Goal: Task Accomplishment & Management: Manage account settings

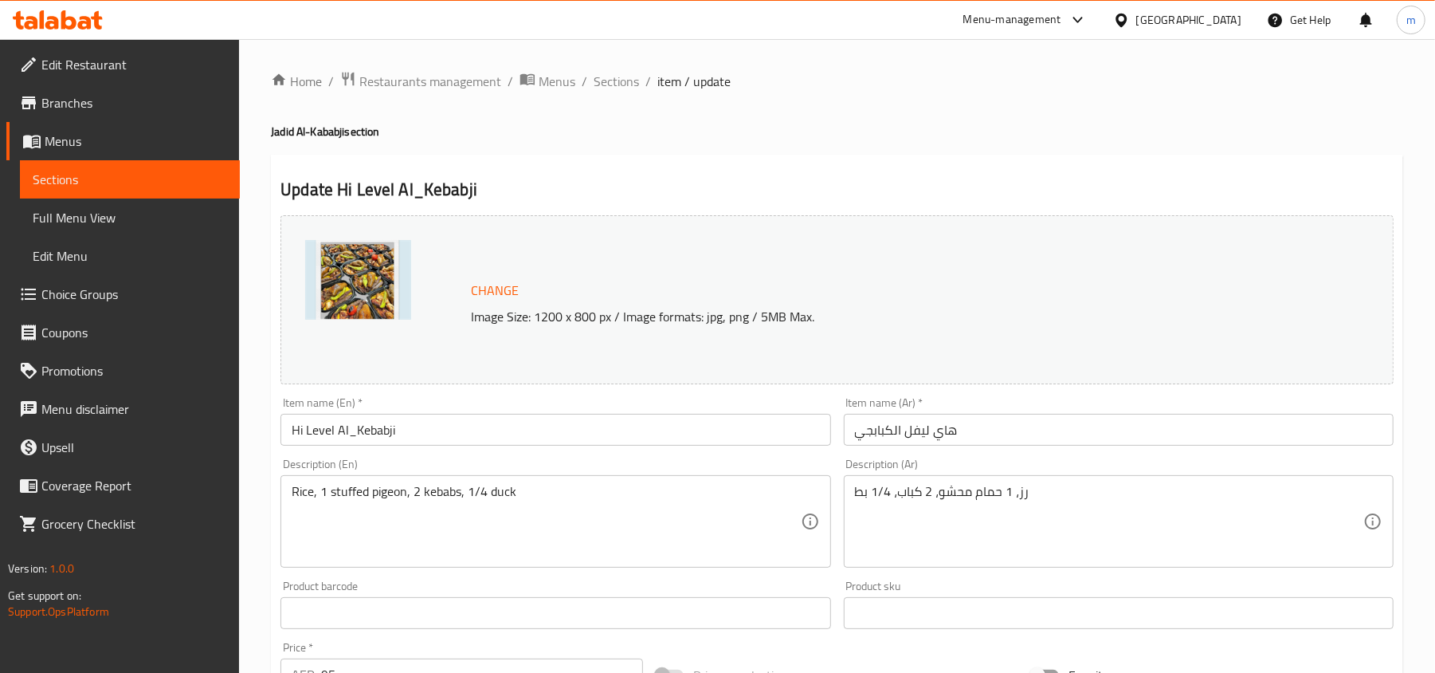
click at [1030, 354] on div at bounding box center [717, 336] width 1435 height 673
click at [1186, 29] on div "United Arab Emirates" at bounding box center [1188, 20] width 105 height 18
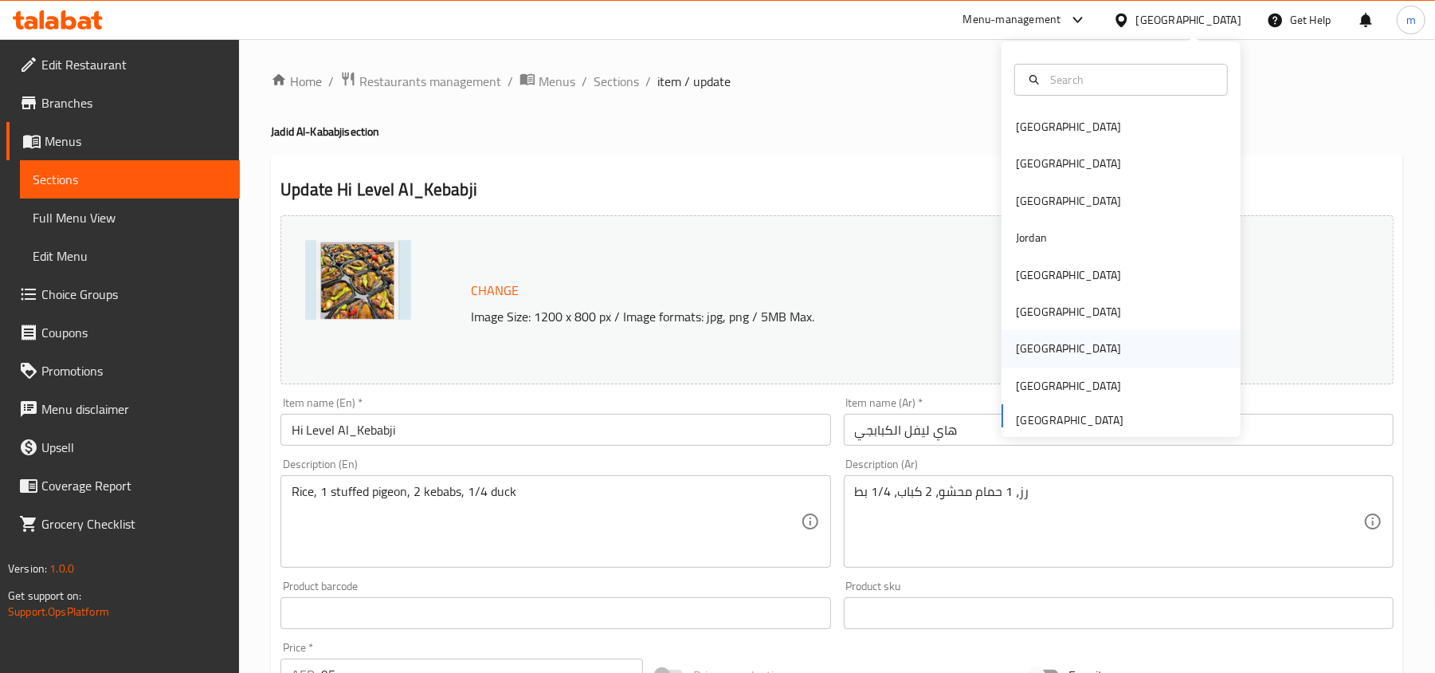
click at [1016, 345] on div "[GEOGRAPHIC_DATA]" at bounding box center [1068, 348] width 105 height 18
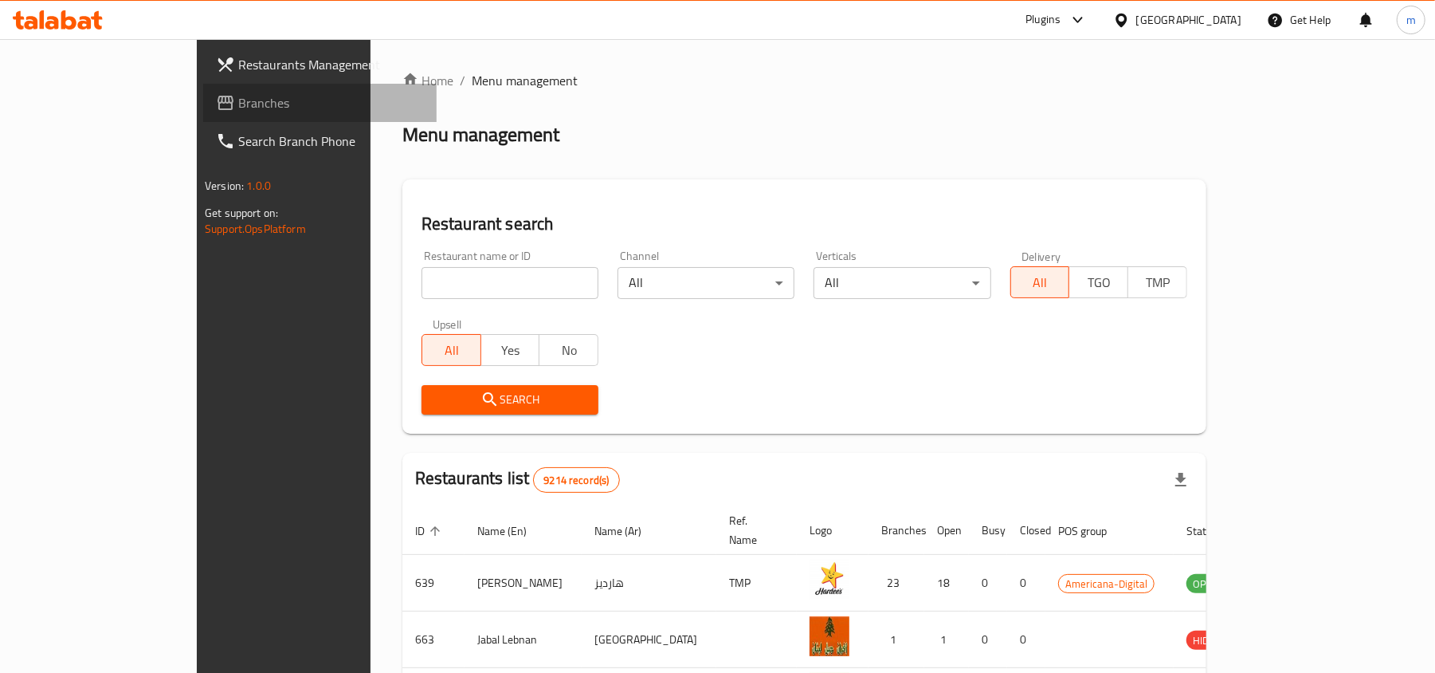
click at [238, 96] on span "Branches" at bounding box center [331, 102] width 186 height 19
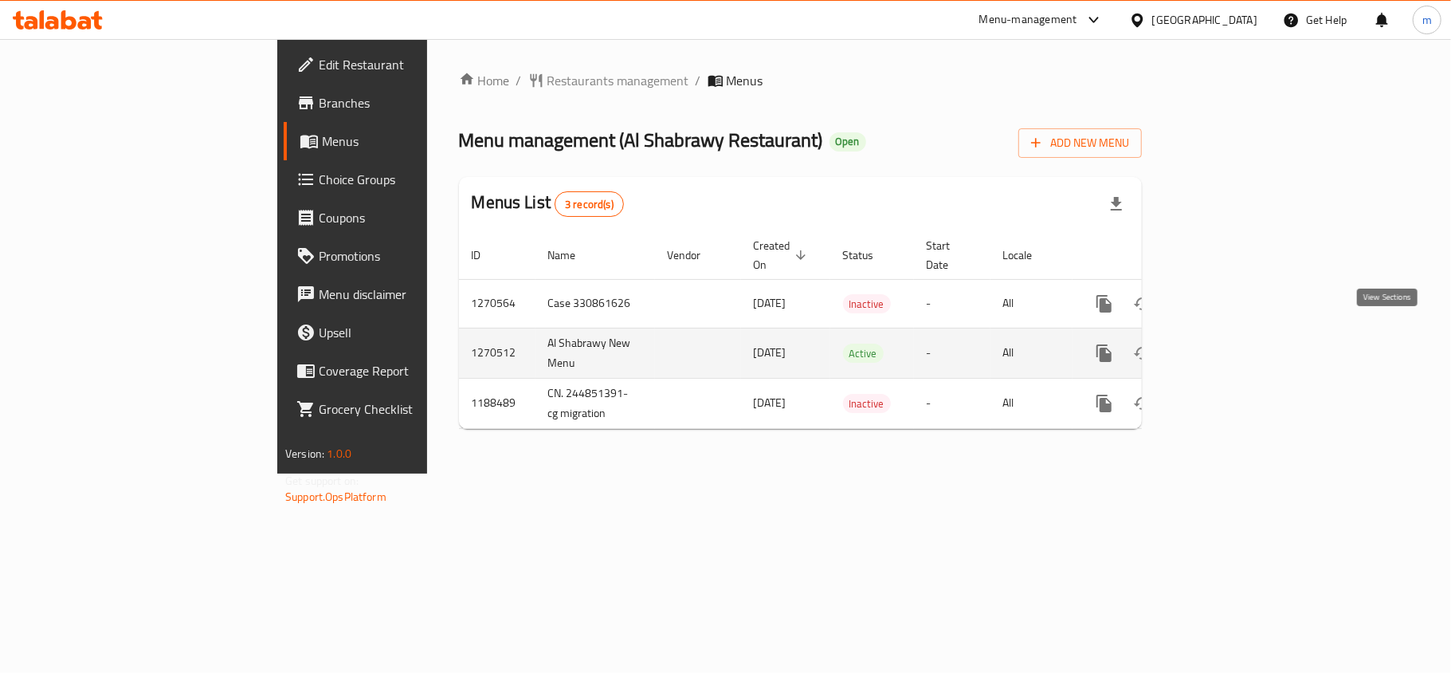
click at [1229, 343] on icon "enhanced table" at bounding box center [1219, 352] width 19 height 19
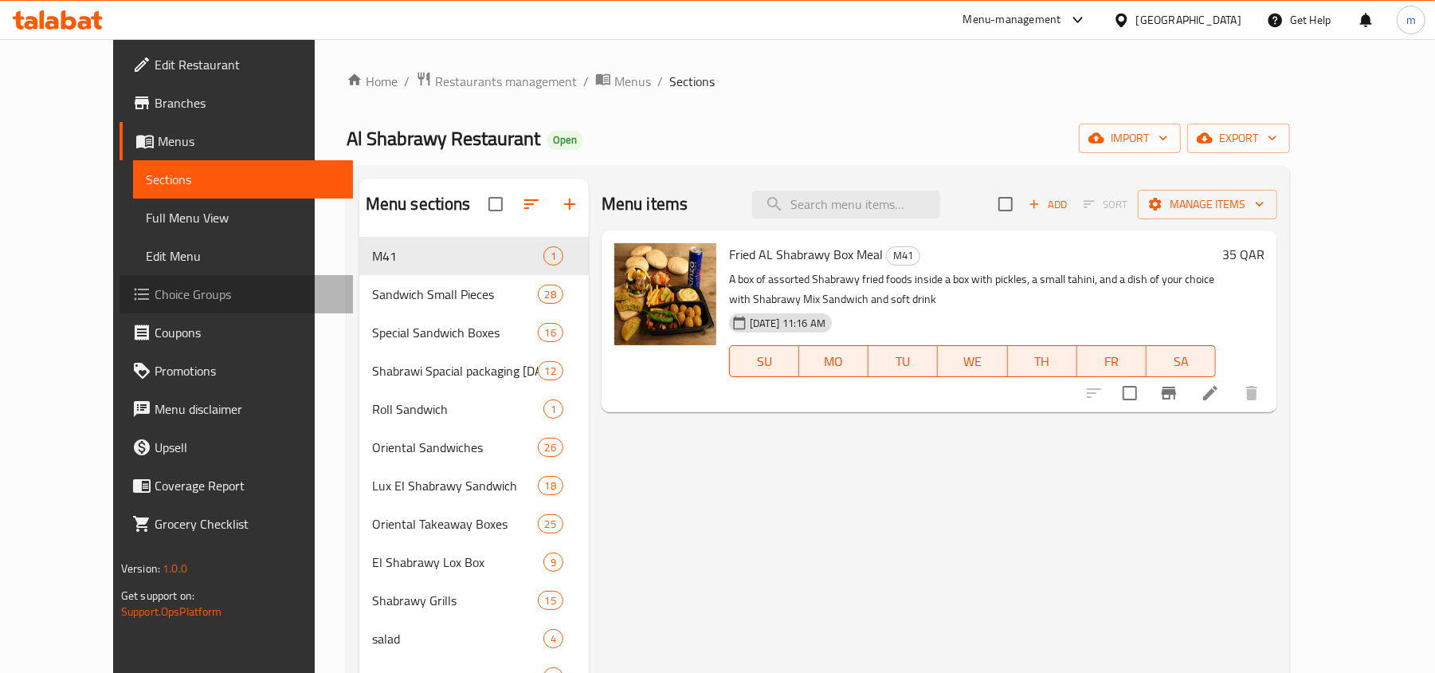
click at [155, 304] on span "Choice Groups" at bounding box center [248, 293] width 186 height 19
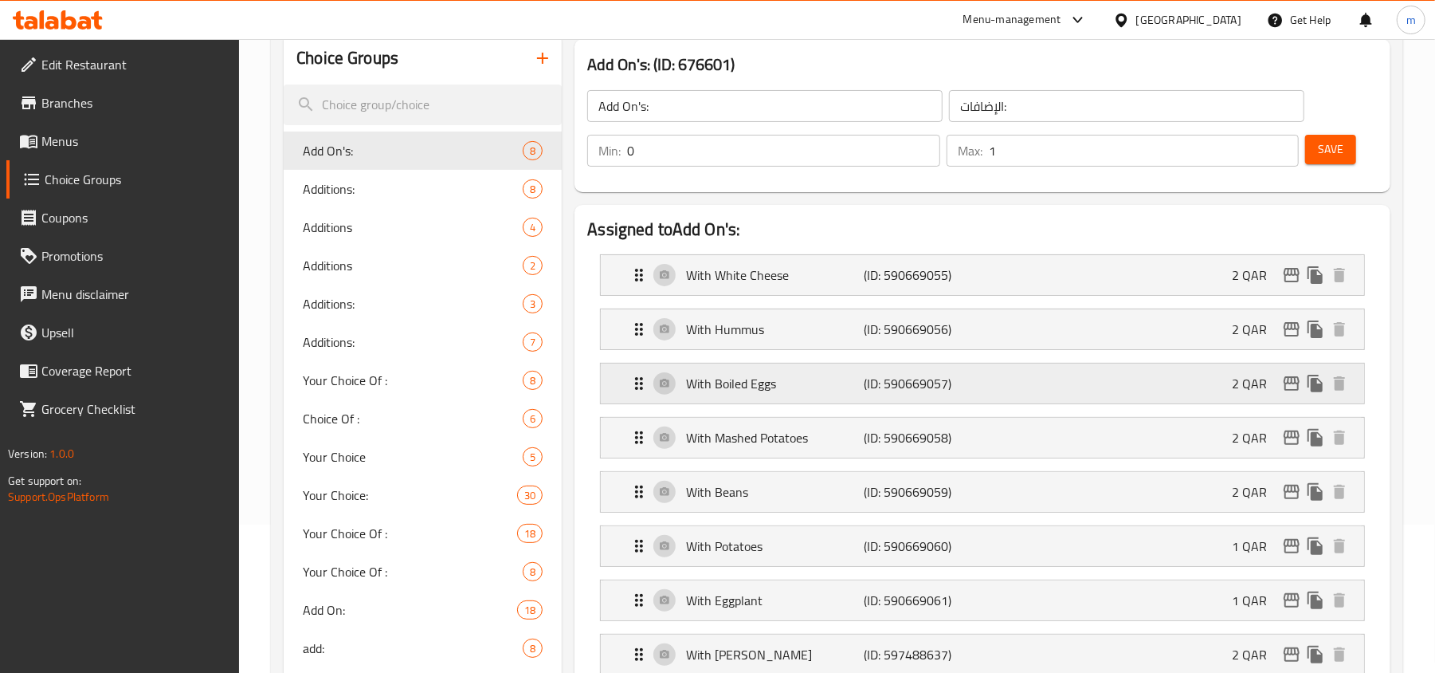
scroll to position [212, 0]
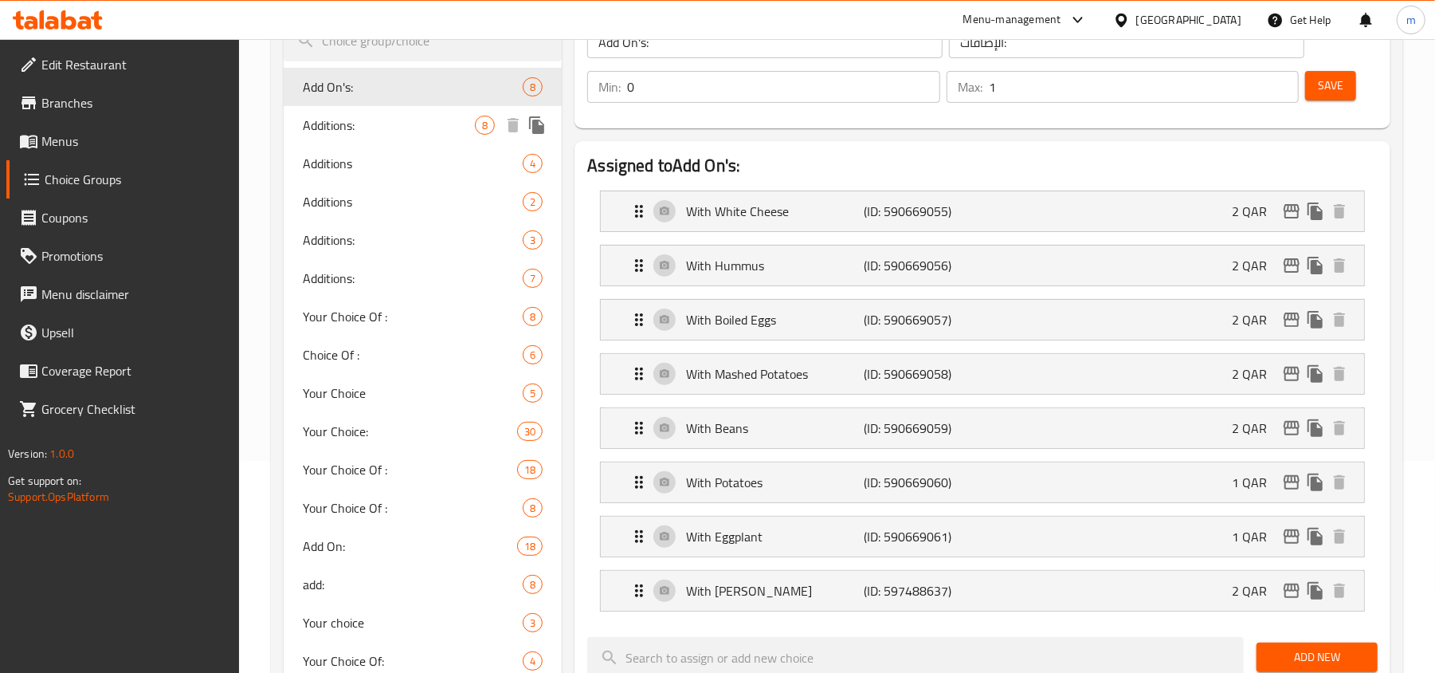
click at [349, 131] on span "Additions:" at bounding box center [389, 125] width 172 height 19
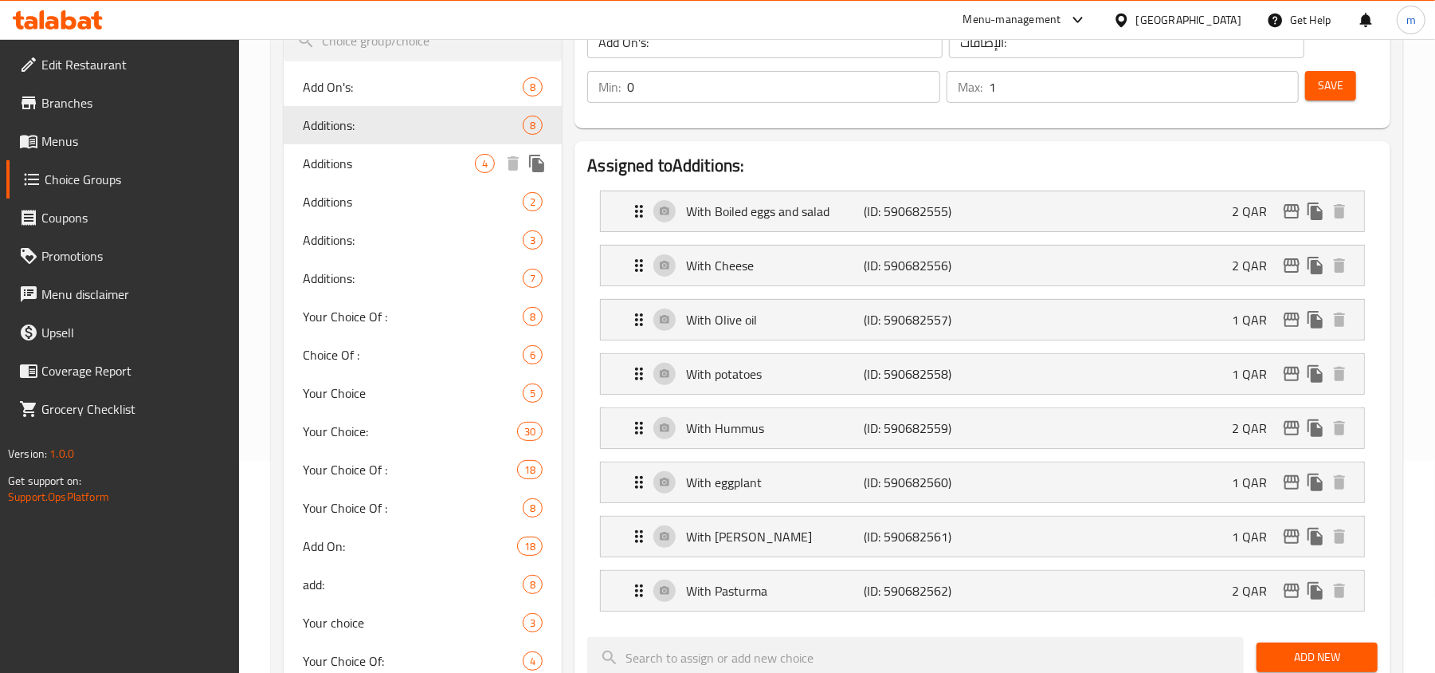
type input "Additions:"
type input "اضافات:"
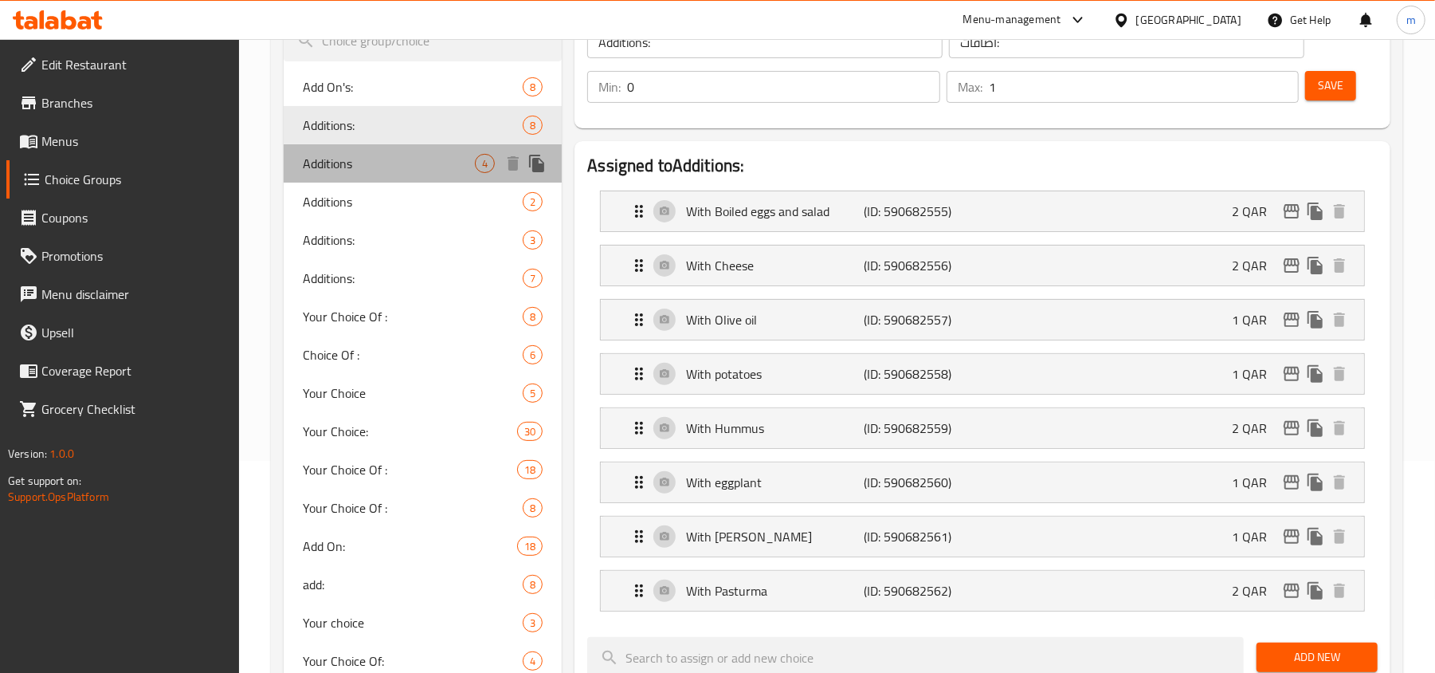
click at [347, 163] on span "Additions" at bounding box center [389, 163] width 172 height 19
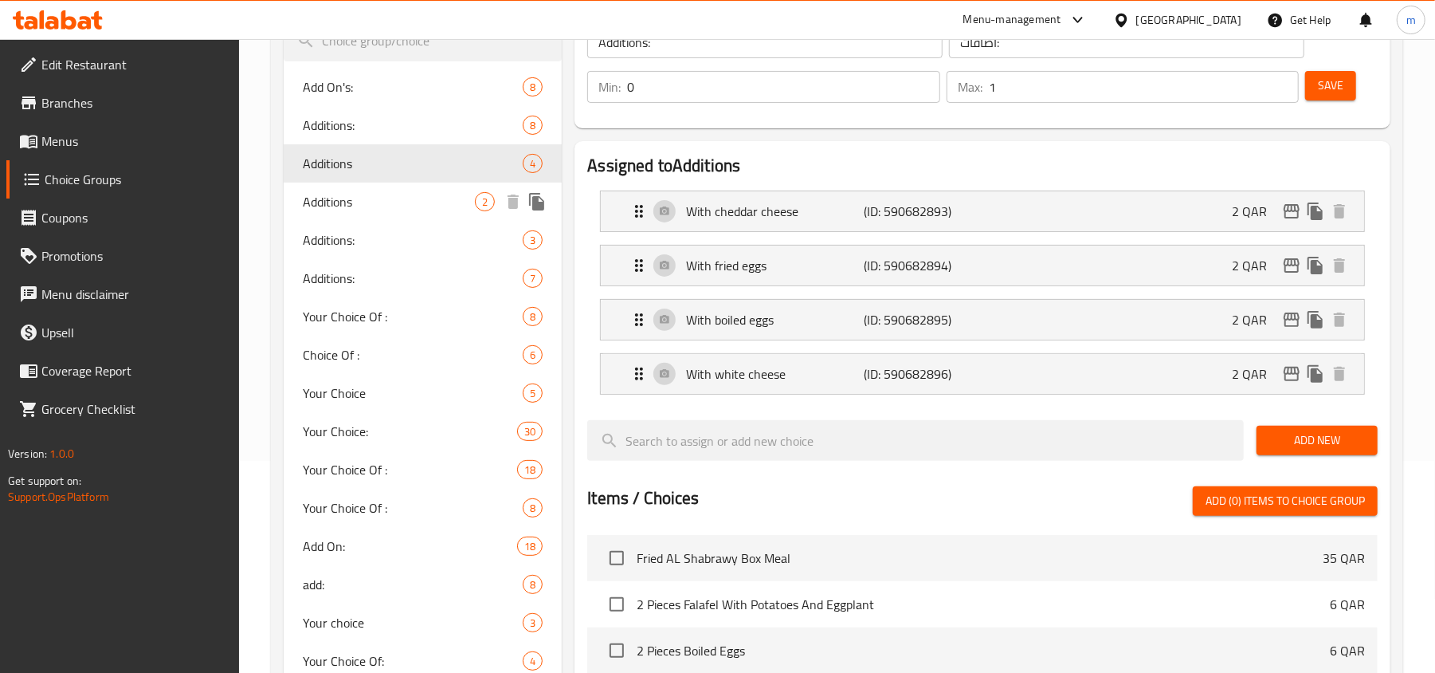
type input "Additions"
type input "اضافات"
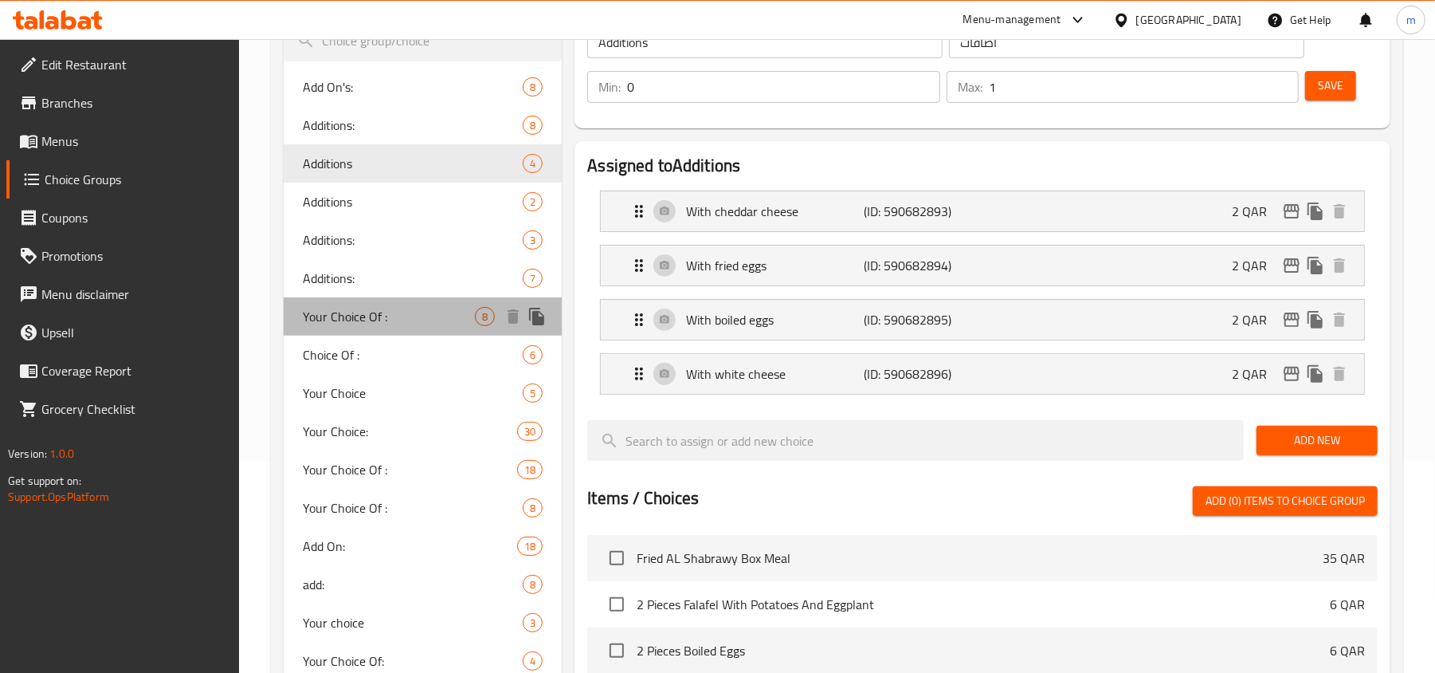
click at [397, 317] on span "Your Choice Of :" at bounding box center [389, 316] width 172 height 19
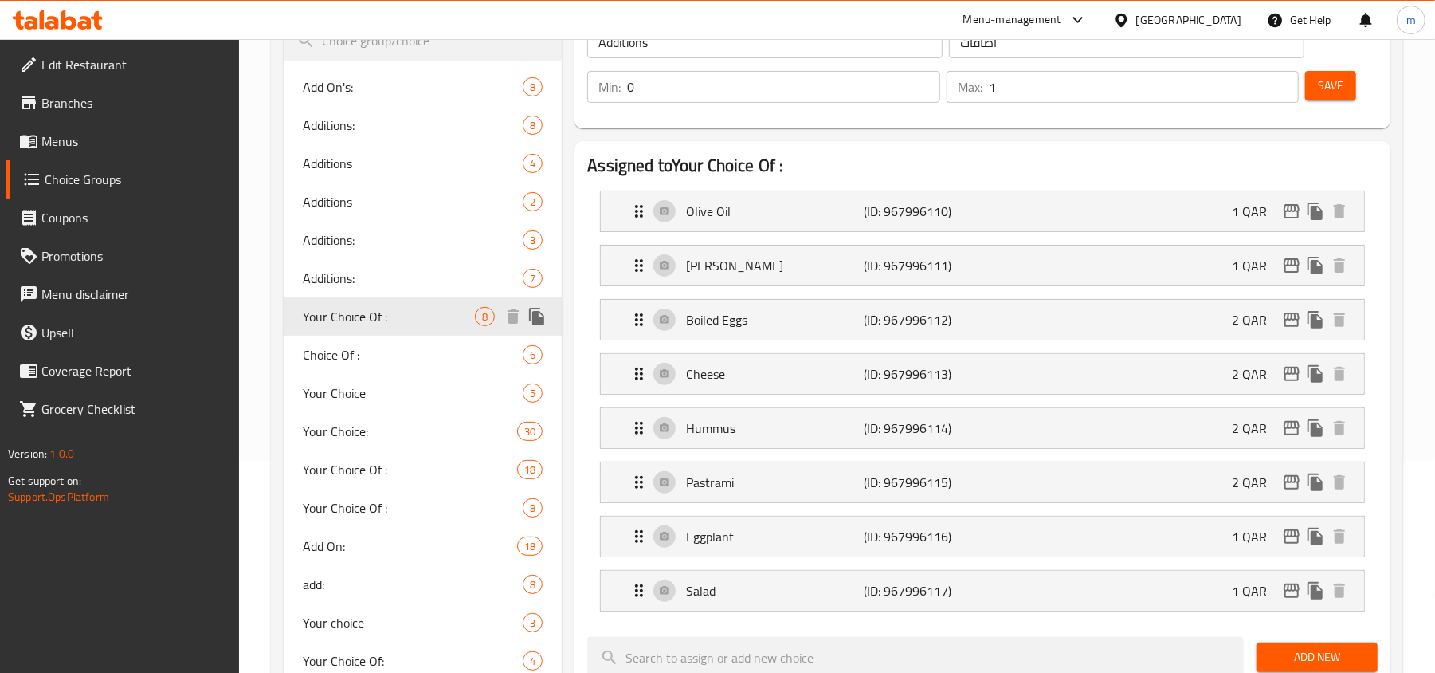
type input "Your Choice Of :"
type input "اختيارك من :"
type input "8"
click at [396, 360] on span "Choice Of :" at bounding box center [389, 354] width 172 height 19
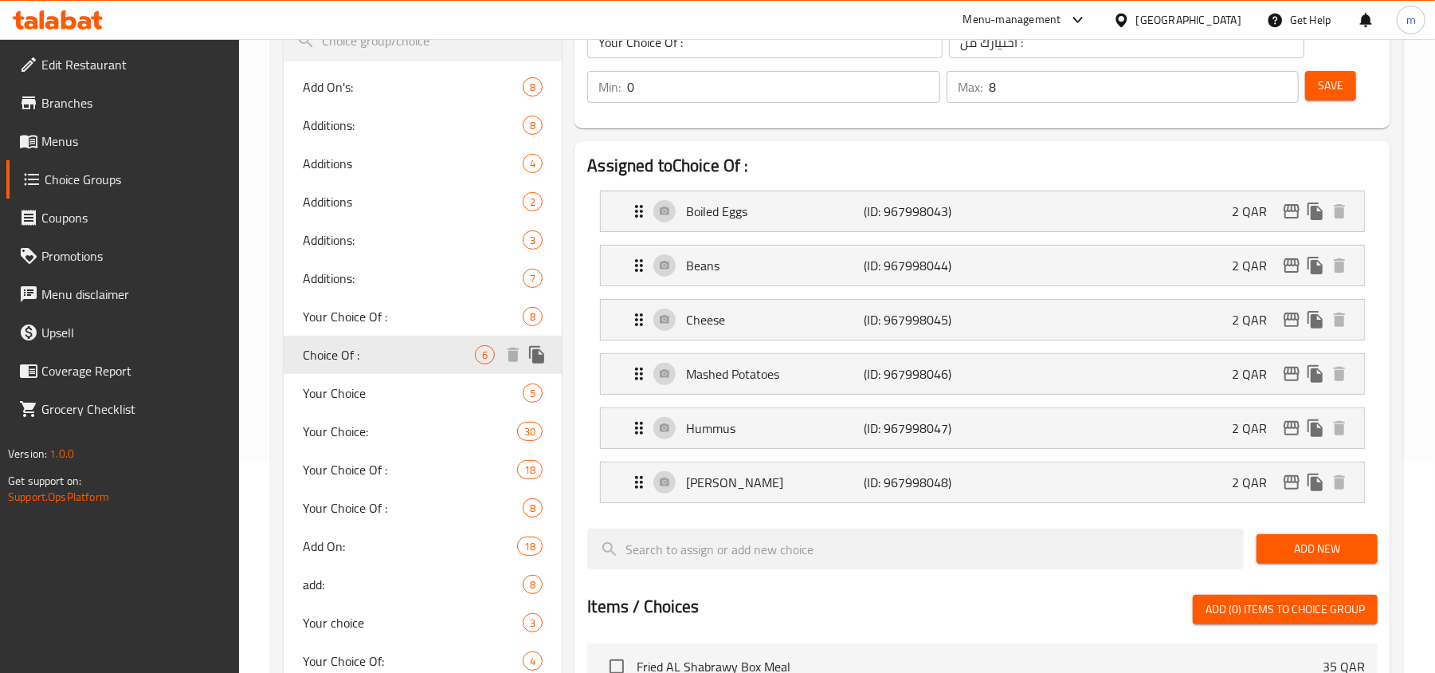
type input "Choice Of :"
type input "الاختيار من :"
type input "6"
click at [386, 408] on div "Your Choice 5" at bounding box center [423, 393] width 278 height 38
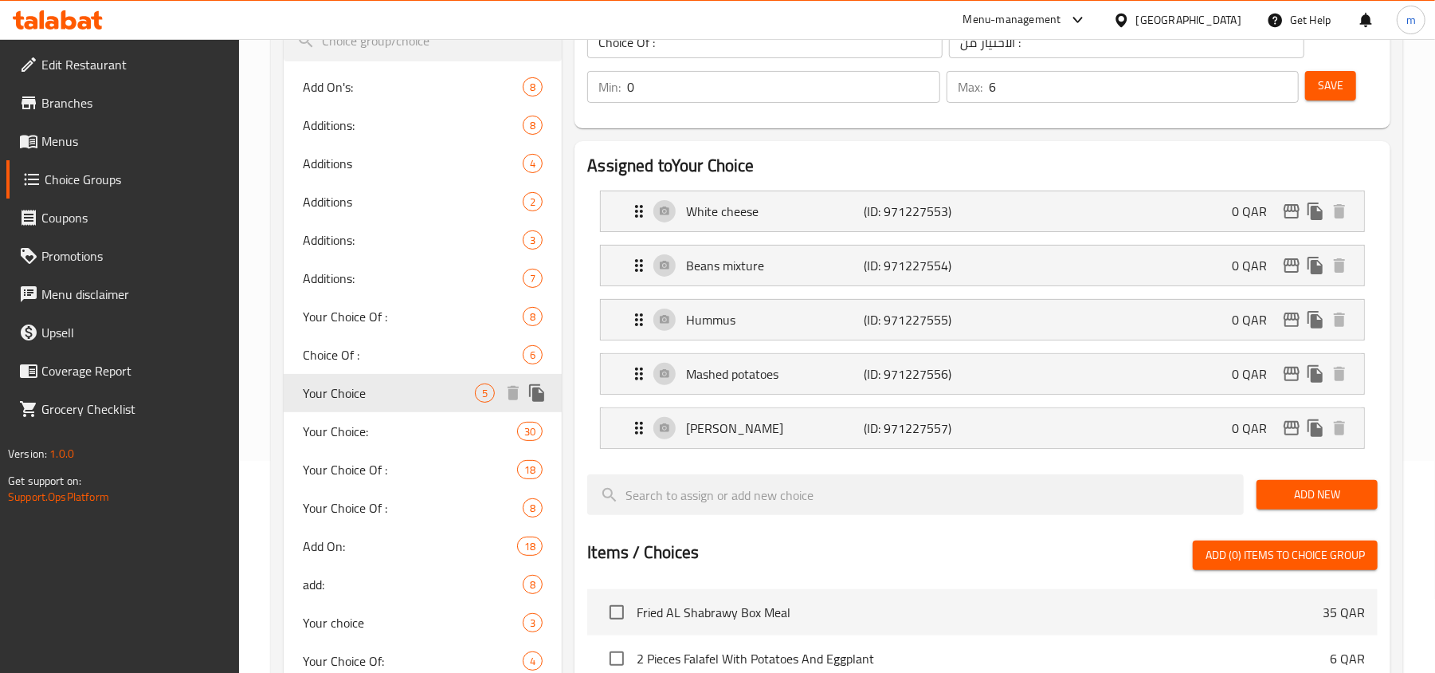
type input "Your Choice"
type input "من اختيارك"
type input "1"
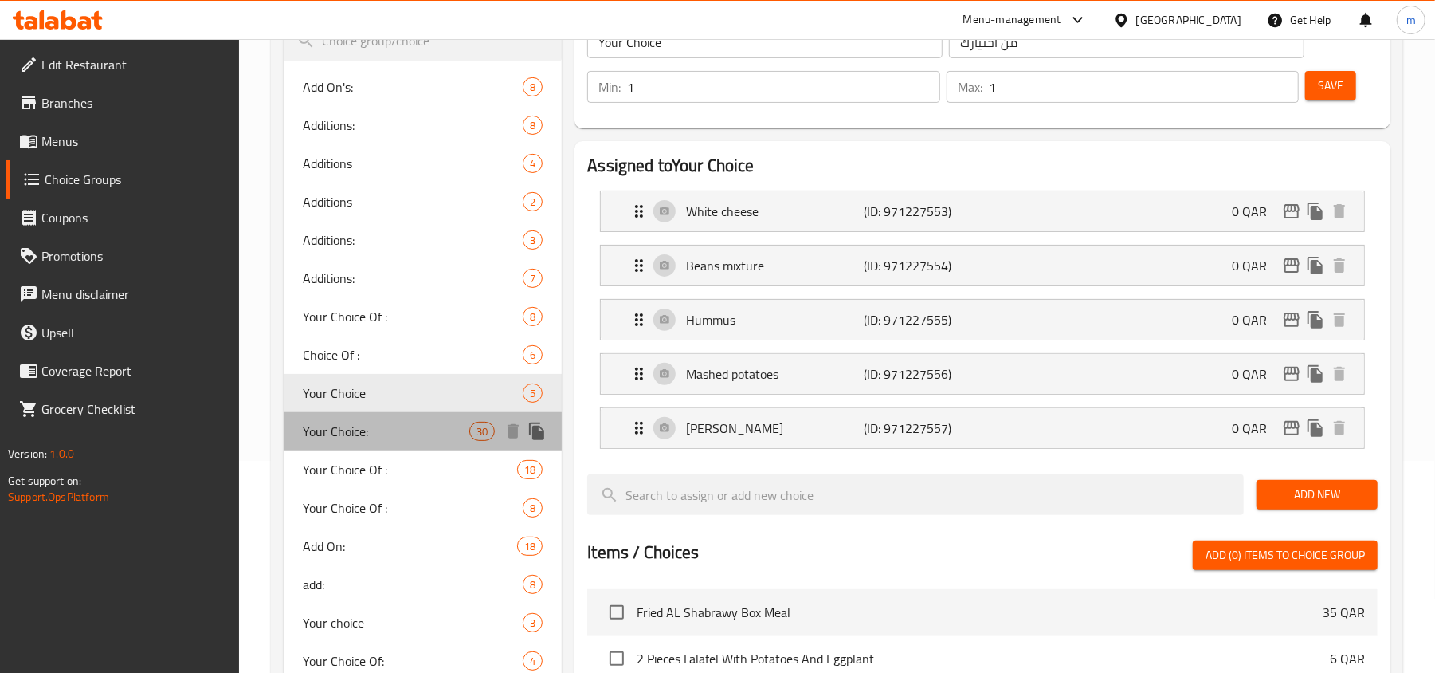
click at [386, 431] on span "Your Choice:" at bounding box center [386, 431] width 167 height 19
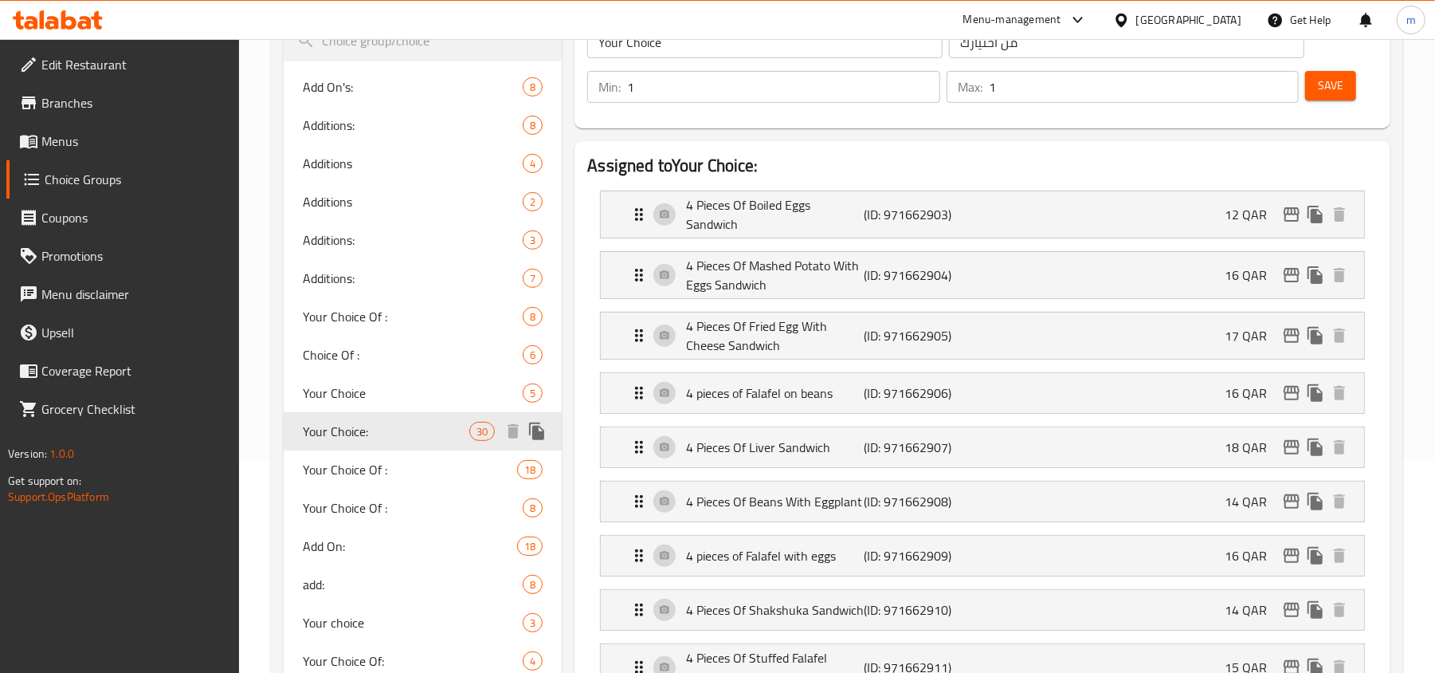
type input "Your Choice:"
type input "اختيارك:"
type input "5"
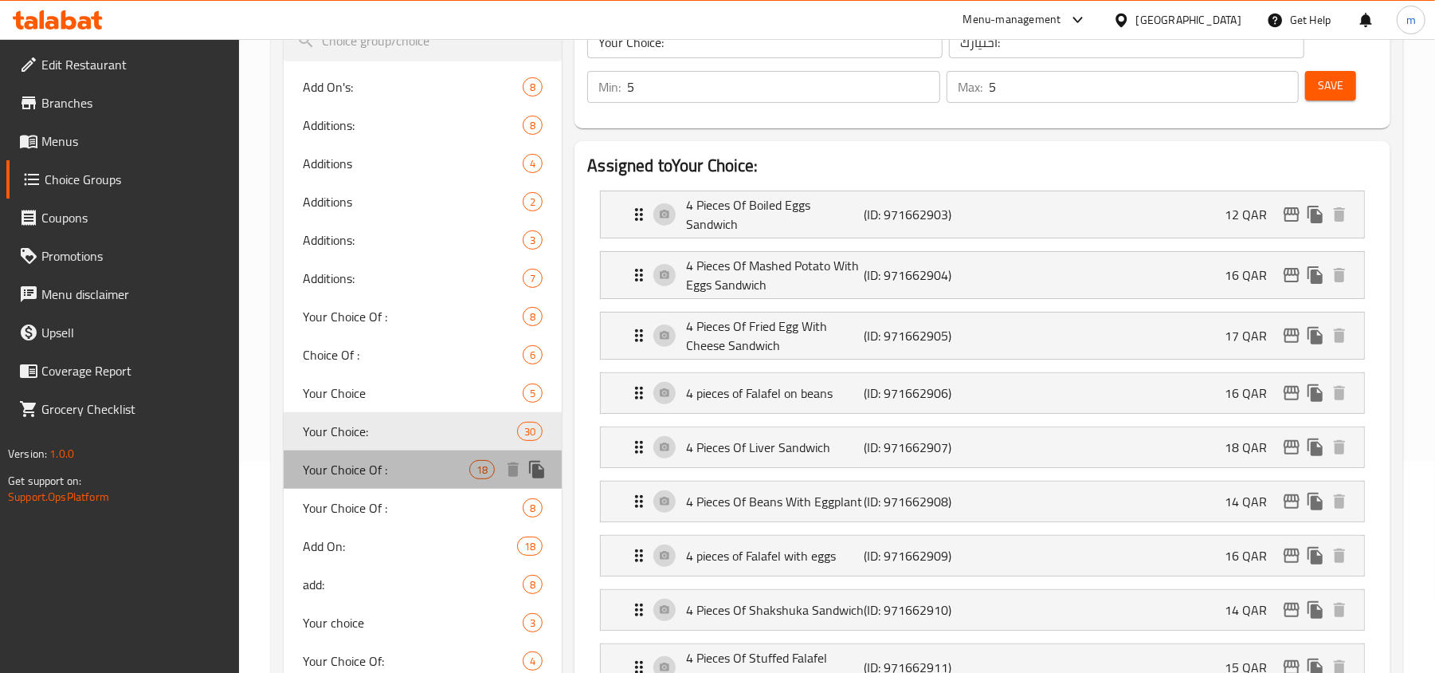
click at [364, 469] on span "Your Choice Of :" at bounding box center [386, 469] width 167 height 19
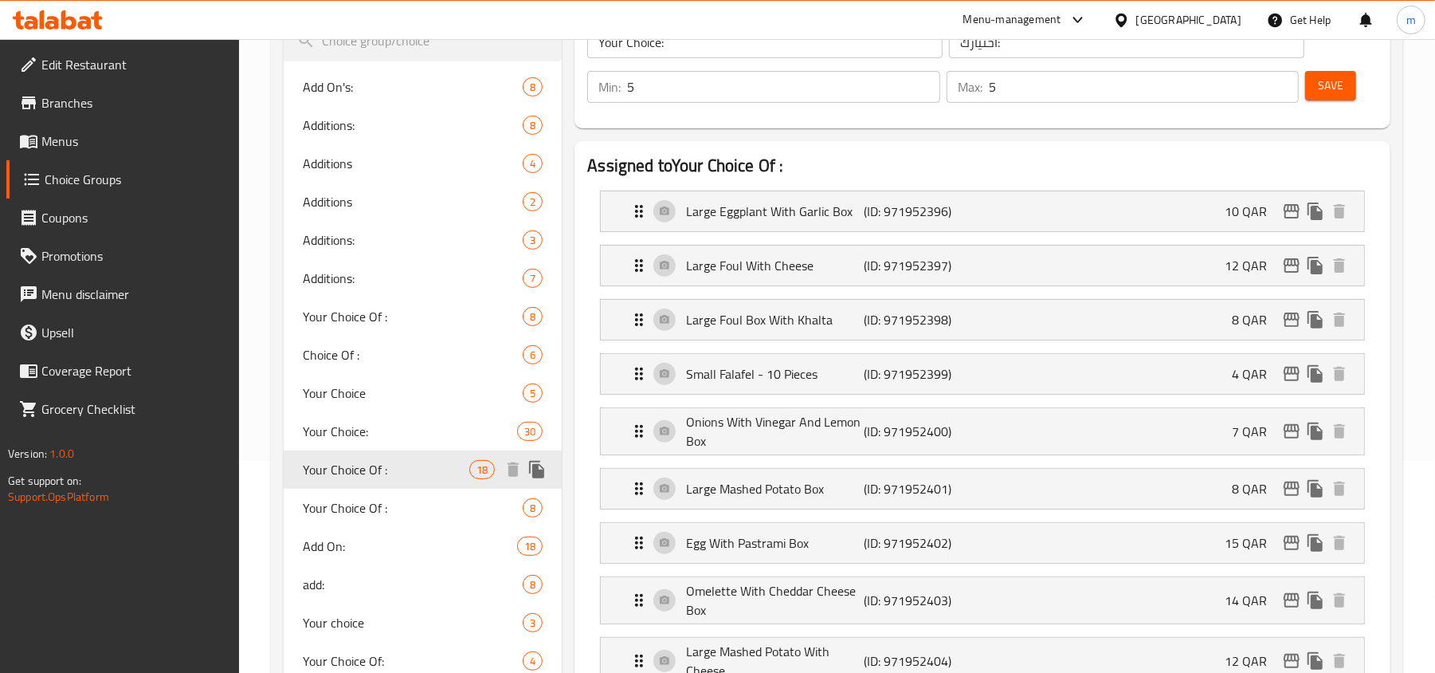
type input "Your Choice Of :"
type input "إختيارك من:"
type input "4"
click at [358, 508] on span "Your Choice Of :" at bounding box center [389, 507] width 172 height 19
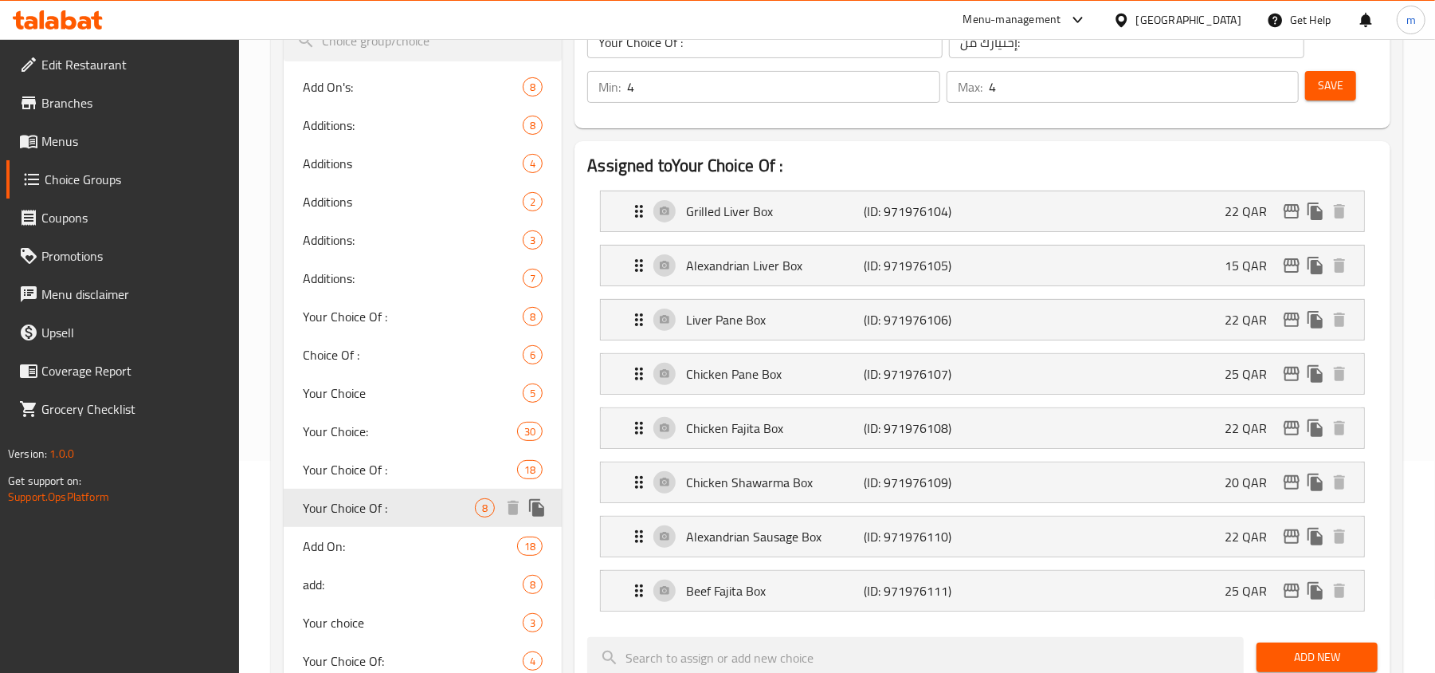
type input "Your Choice Of :"
type input "إختيارك من :"
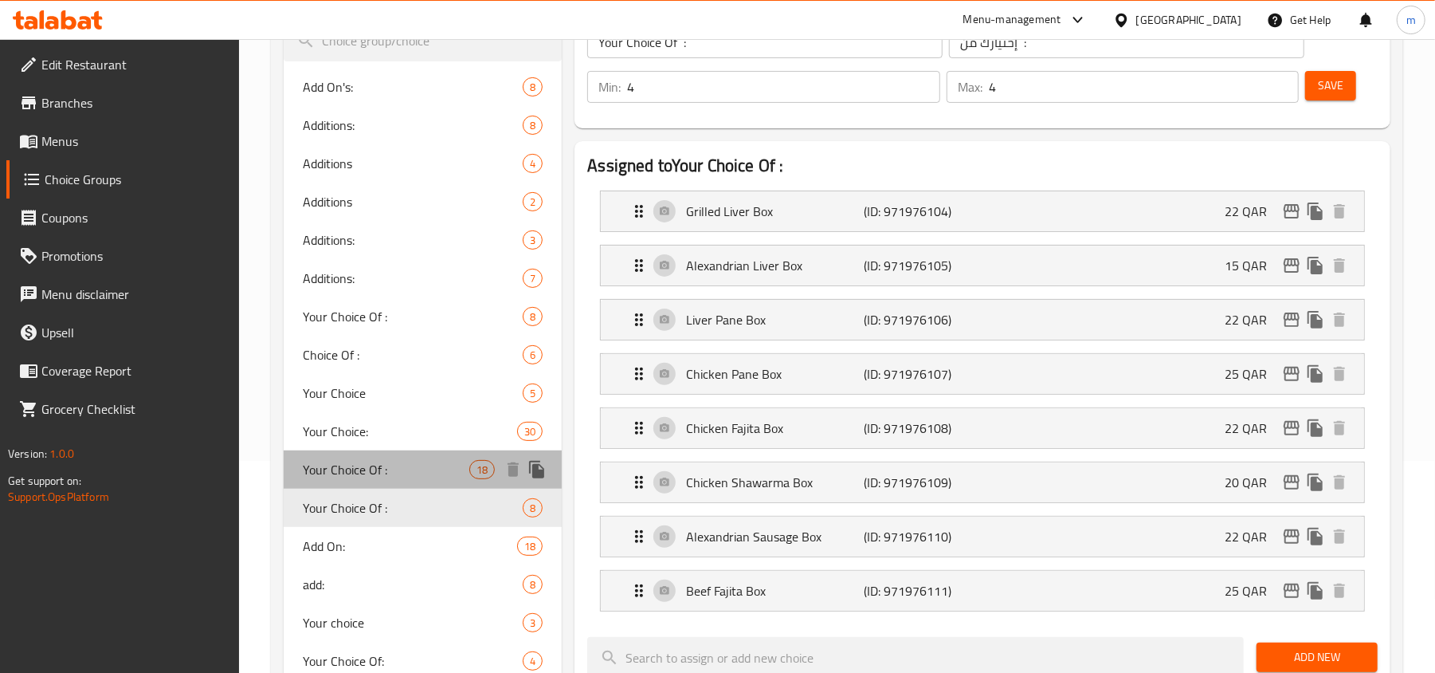
click at [390, 476] on span "Your Choice Of :" at bounding box center [386, 469] width 167 height 19
type input "Your Choice Of :"
type input "إختيارك من:"
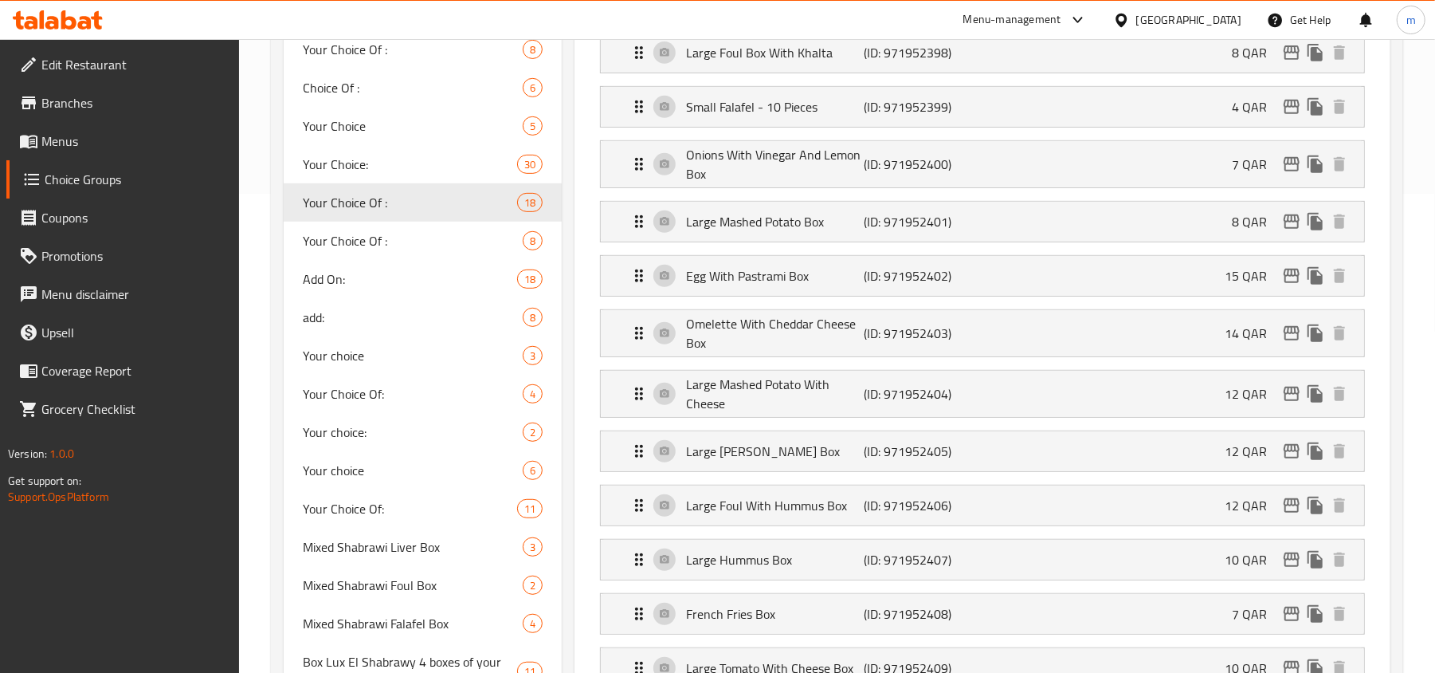
scroll to position [531, 0]
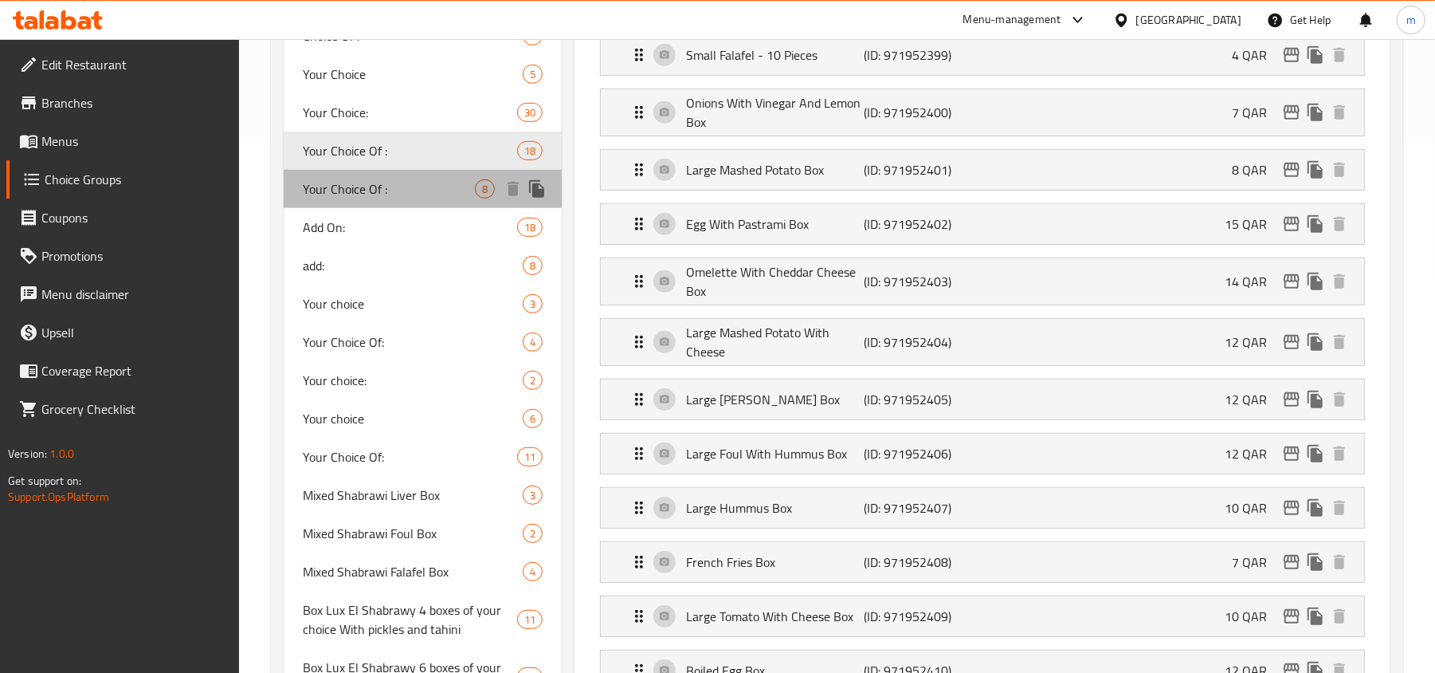
click at [370, 185] on span "Your Choice Of :" at bounding box center [389, 188] width 172 height 19
type input "Your Choice Of :"
type input "إختيارك من :"
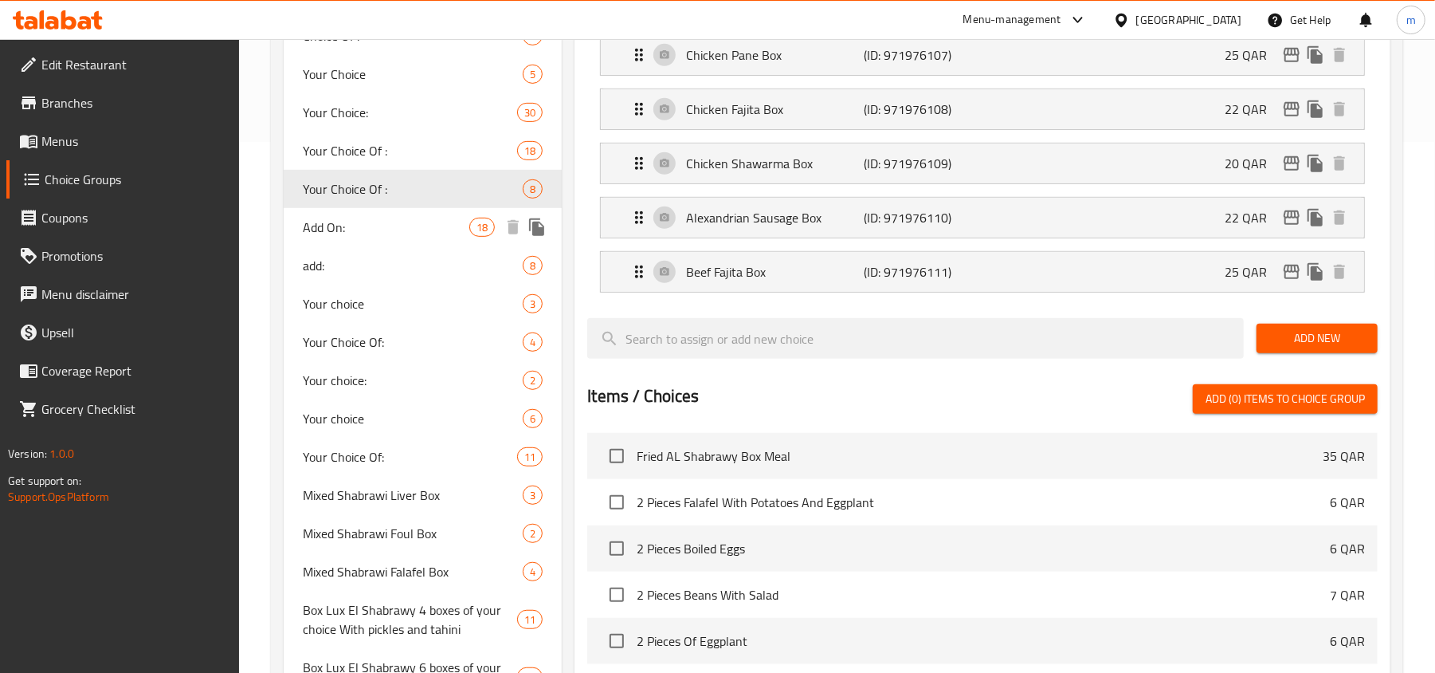
click at [370, 224] on span "Add On:" at bounding box center [386, 227] width 167 height 19
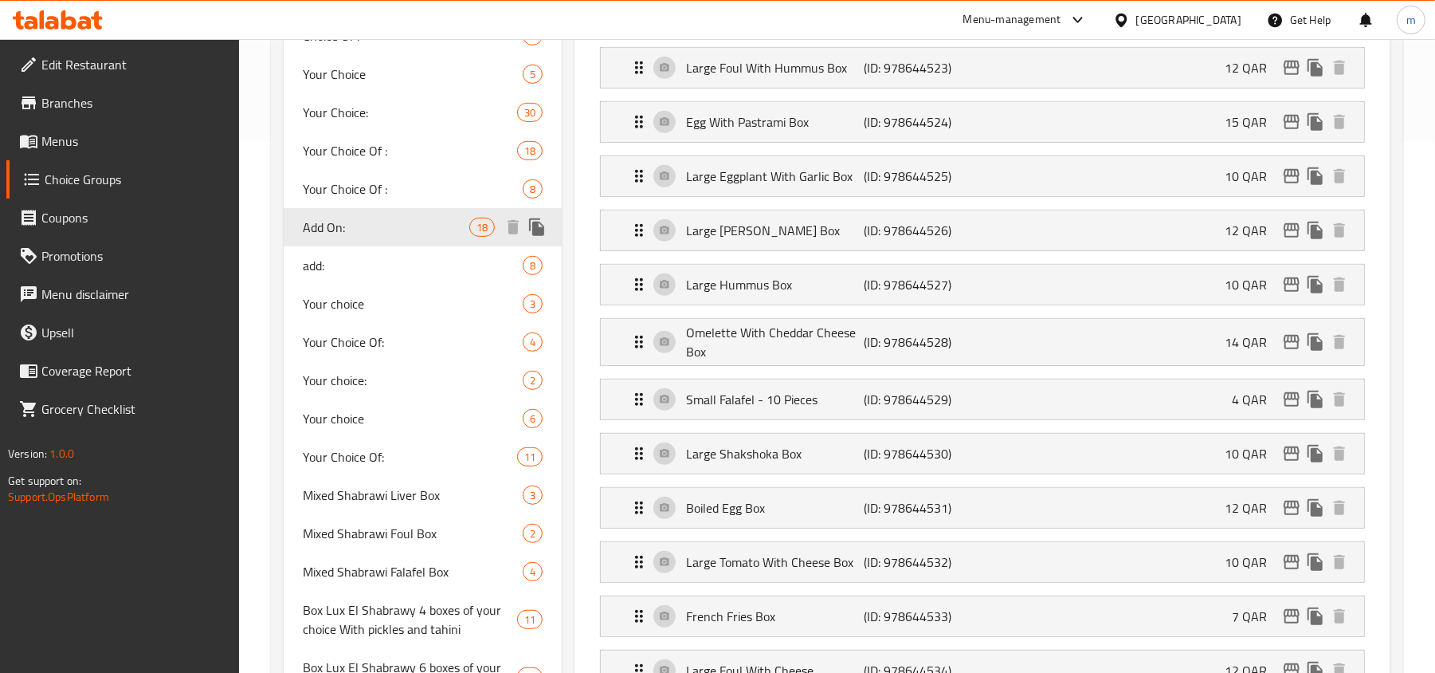
type input "Add On:"
type input "الاضافات:"
type input "0"
type input "6"
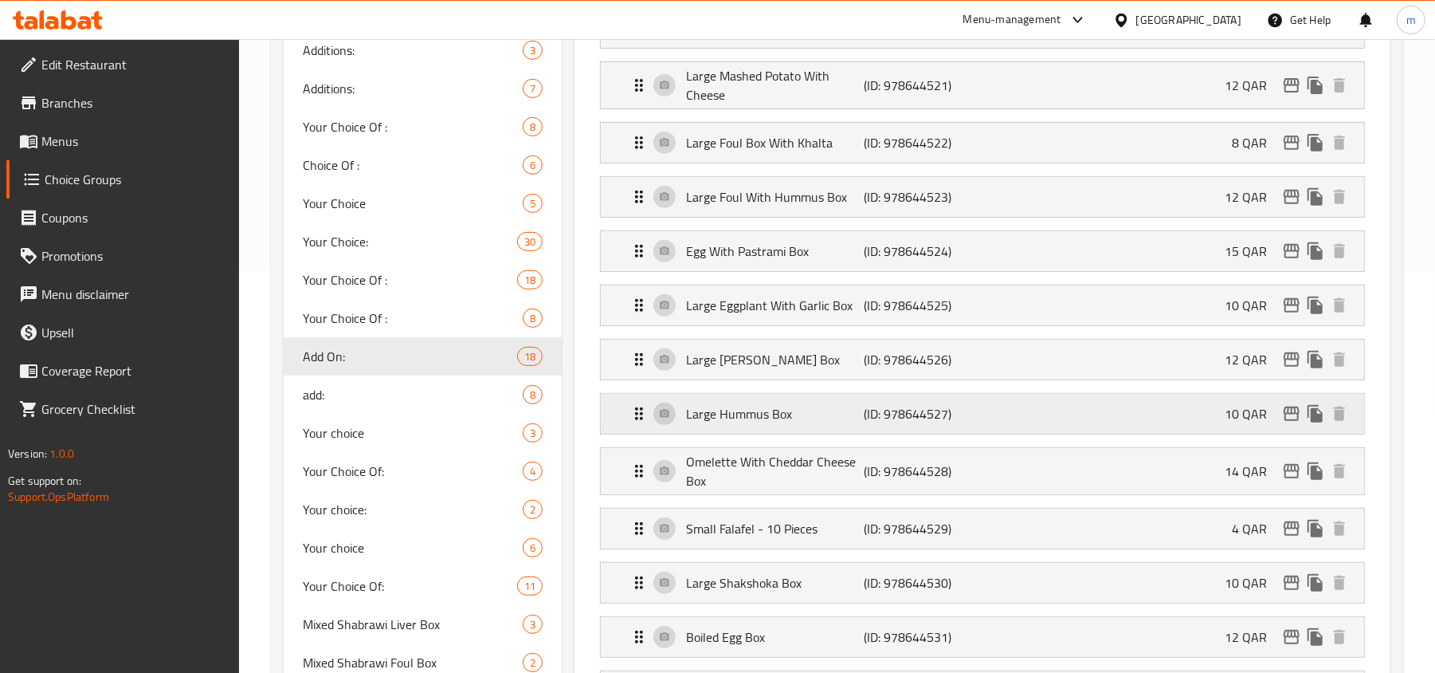
scroll to position [425, 0]
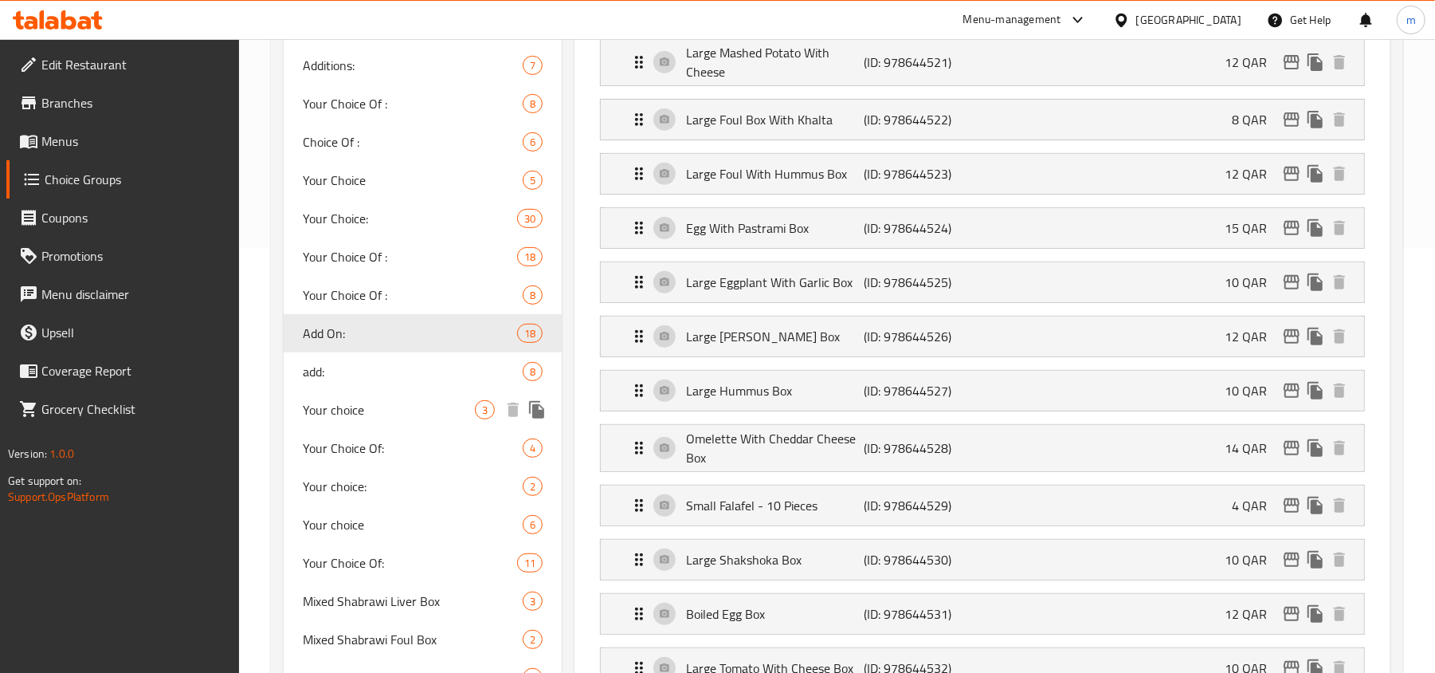
click at [335, 412] on span "Your choice" at bounding box center [389, 409] width 172 height 19
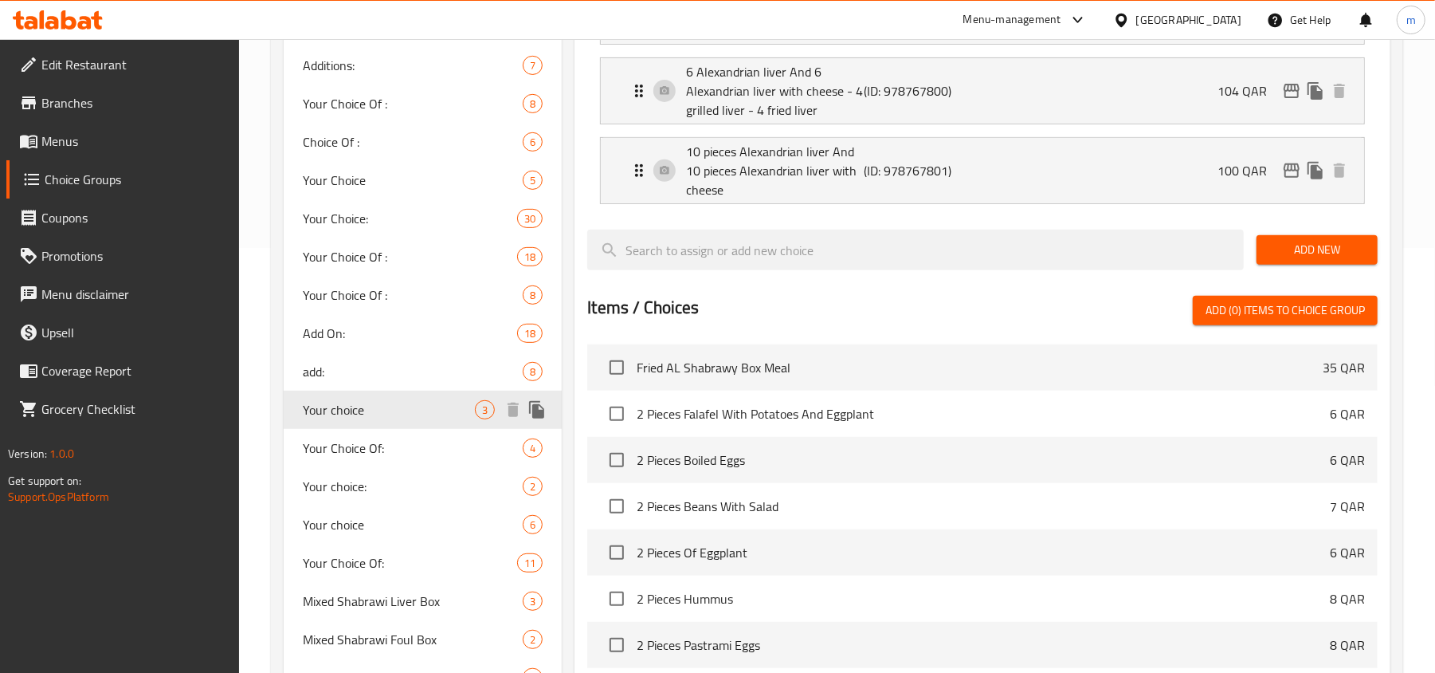
type input "Your choice"
type input "اختيارك"
type input "1"
type input "3"
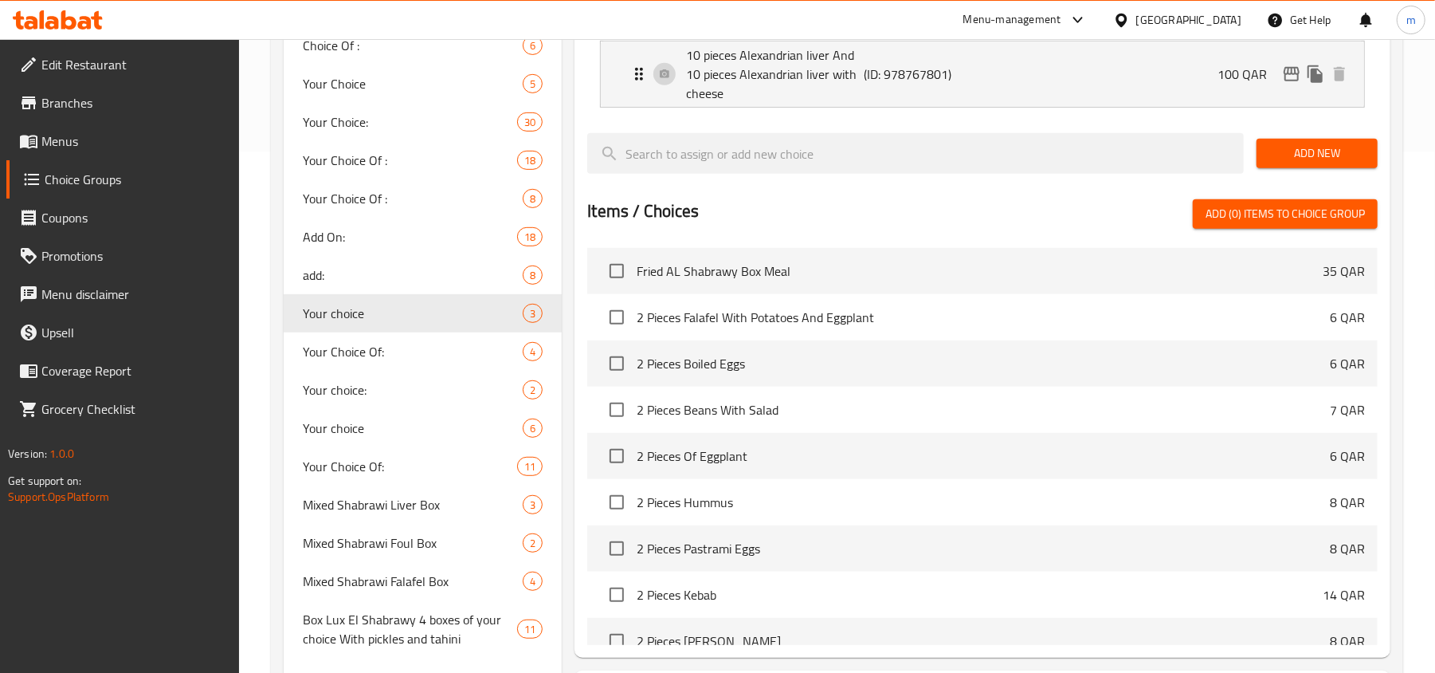
scroll to position [531, 0]
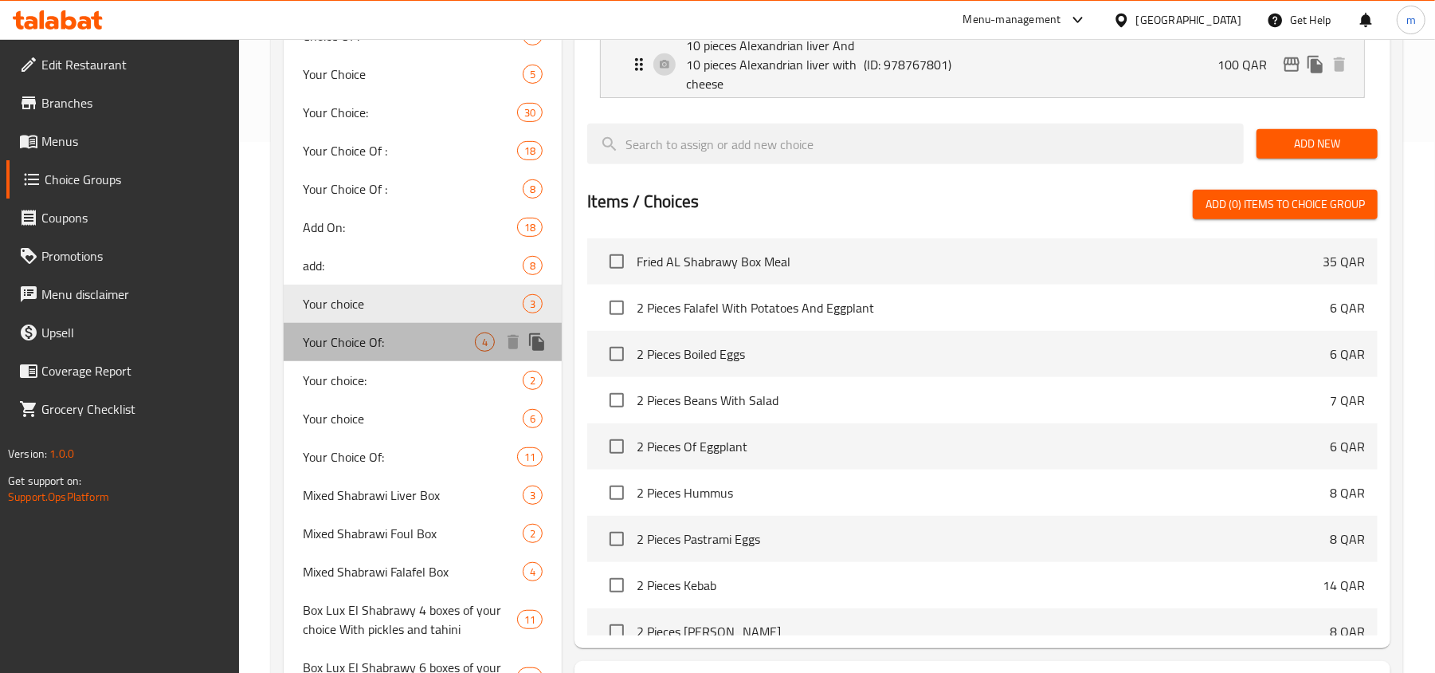
click at [355, 339] on span "Your Choice Of:" at bounding box center [389, 341] width 172 height 19
type input "Your Choice Of:"
type input "اختيارك من:"
type input "4"
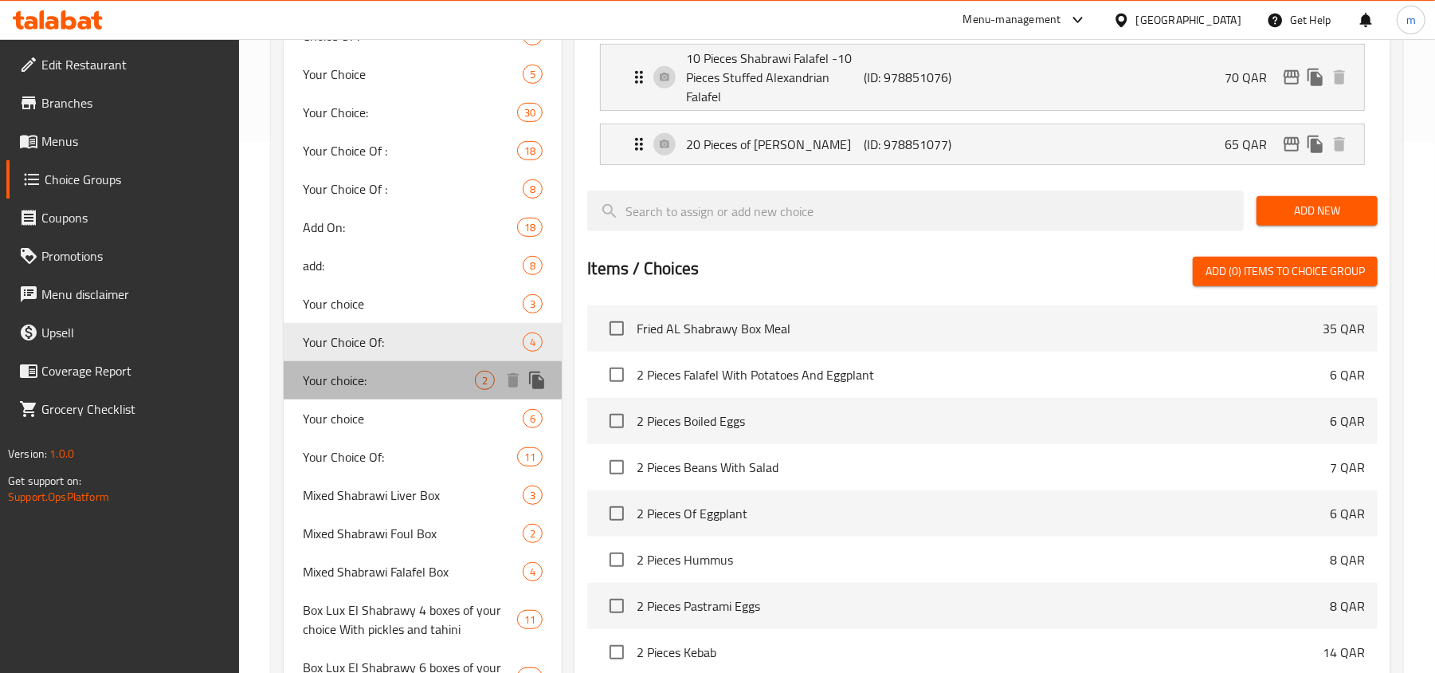
click at [357, 379] on span "Your choice:" at bounding box center [389, 380] width 172 height 19
type input "Your choice:"
type input "اختيارك:"
type input "1"
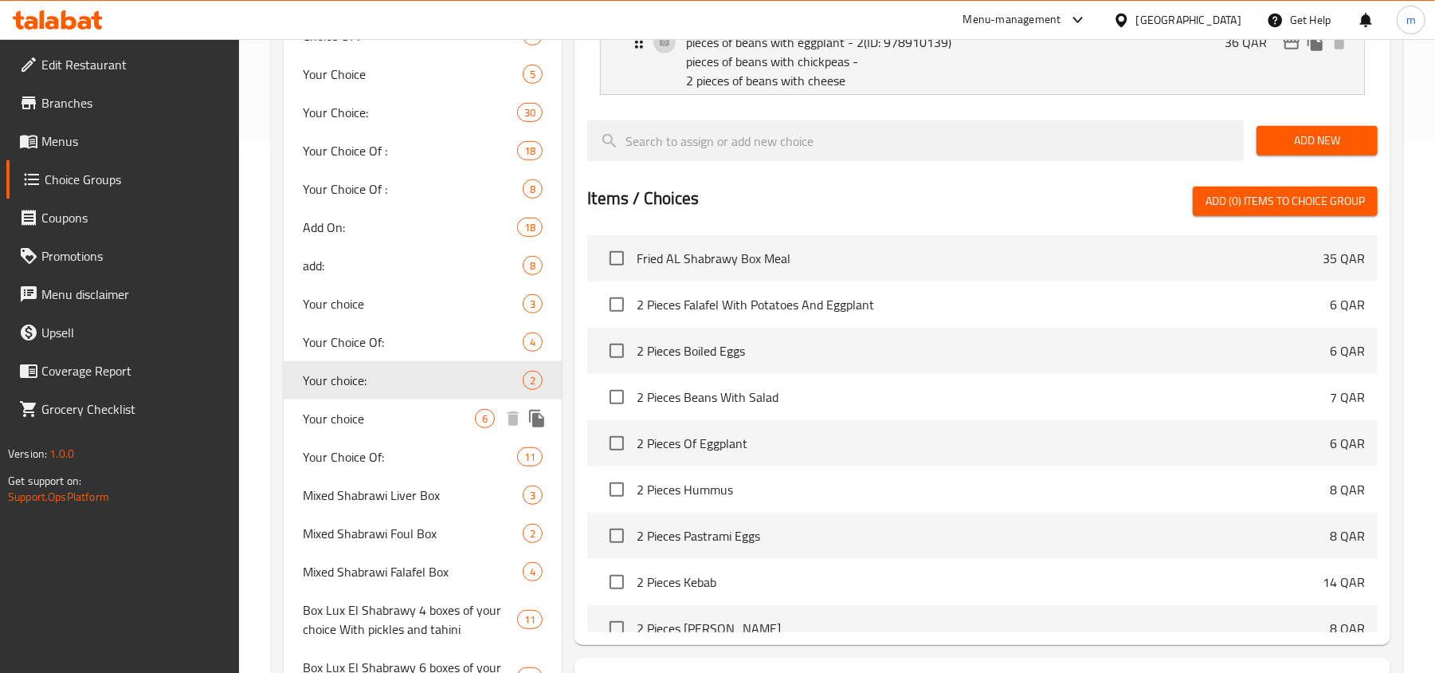
click at [360, 428] on span "Your choice" at bounding box center [389, 418] width 172 height 19
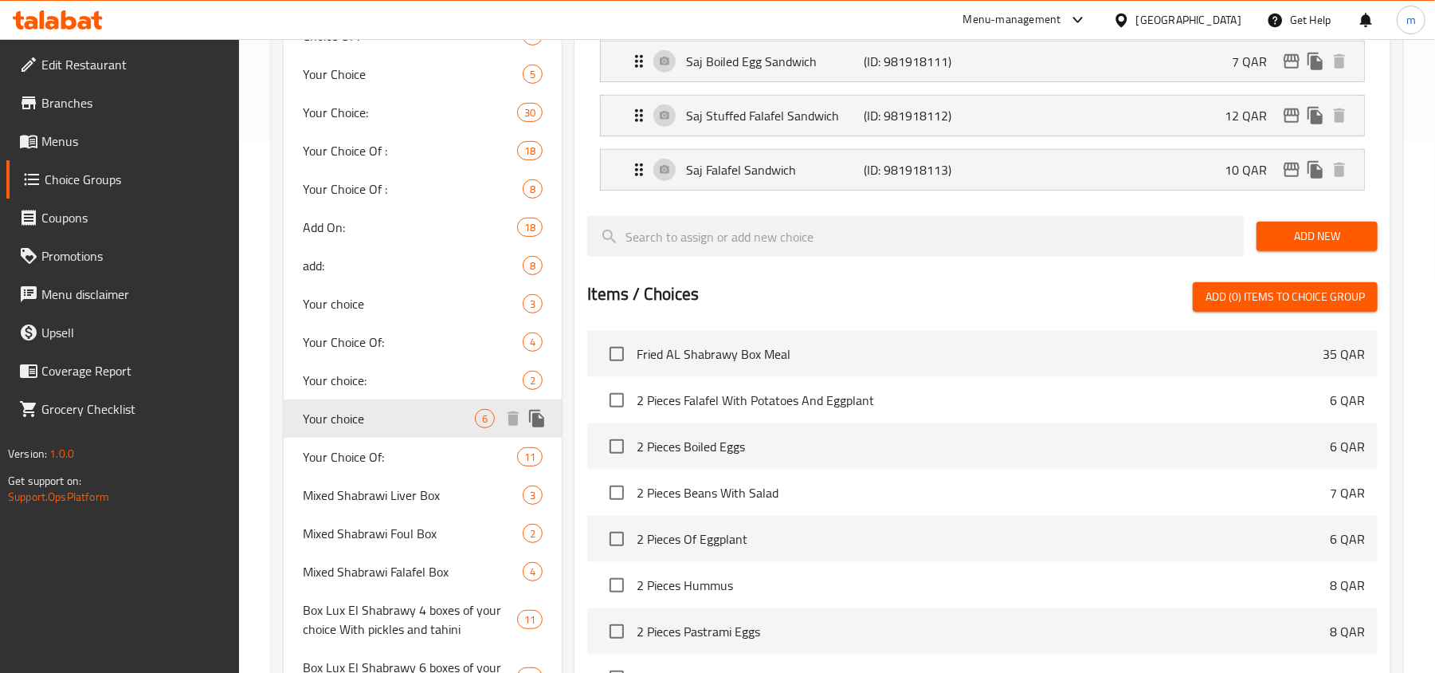
type input "Your choice"
type input "اختيارك"
type input "0"
type input "6"
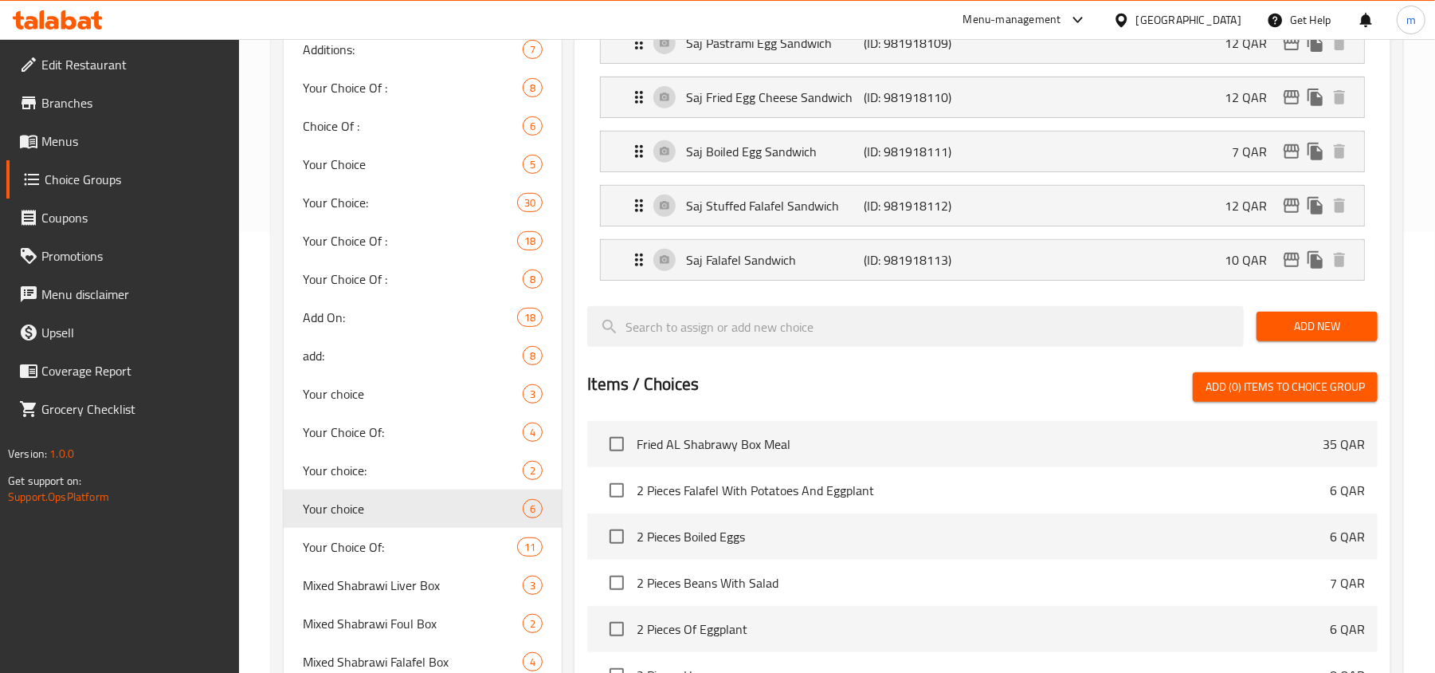
scroll to position [637, 0]
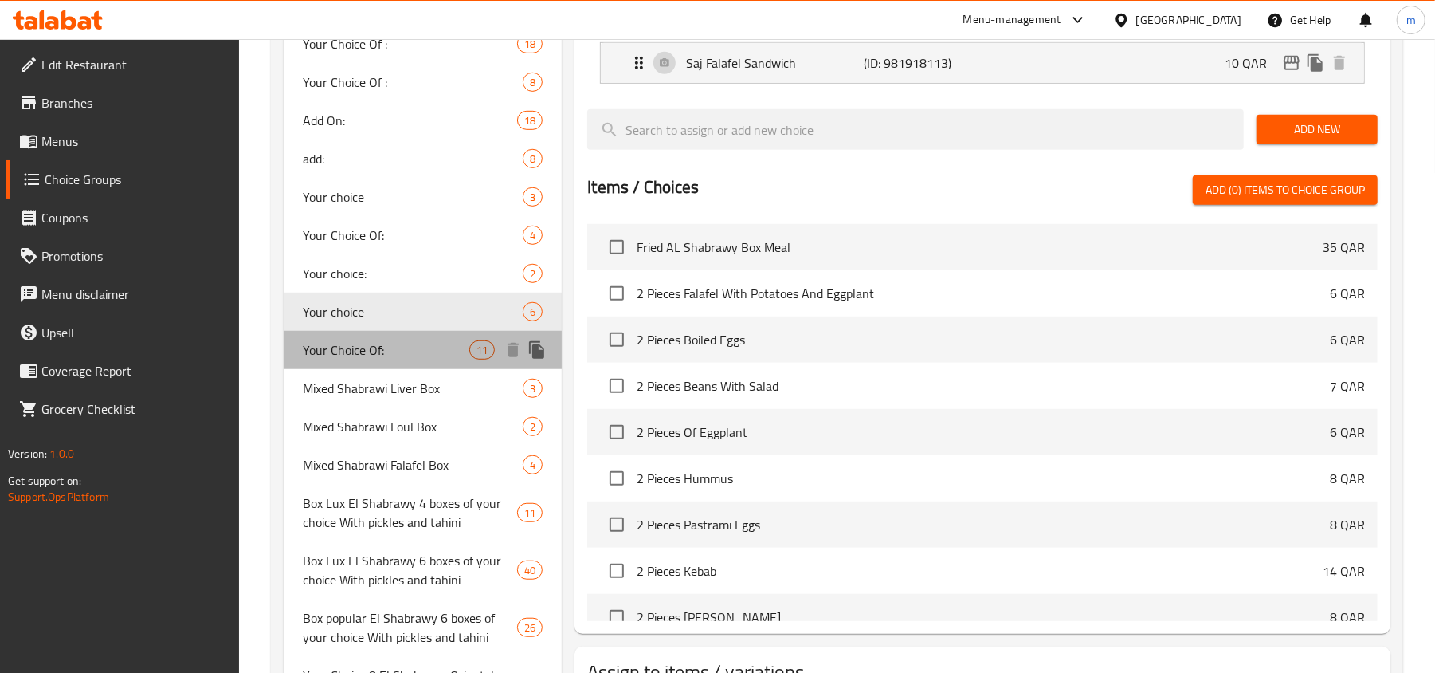
click at [367, 354] on span "Your Choice Of:" at bounding box center [386, 349] width 167 height 19
type input "Your Choice Of:"
type input "إختيارك من:"
type input "5"
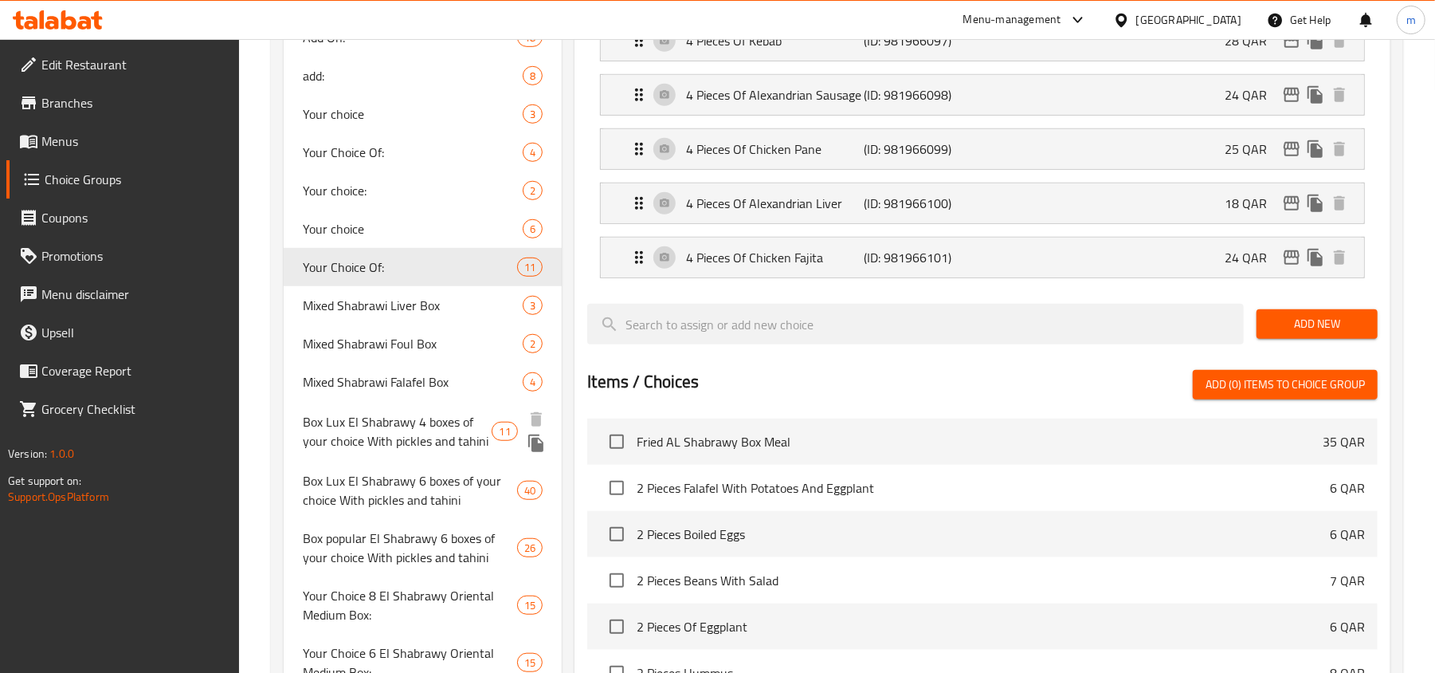
scroll to position [743, 0]
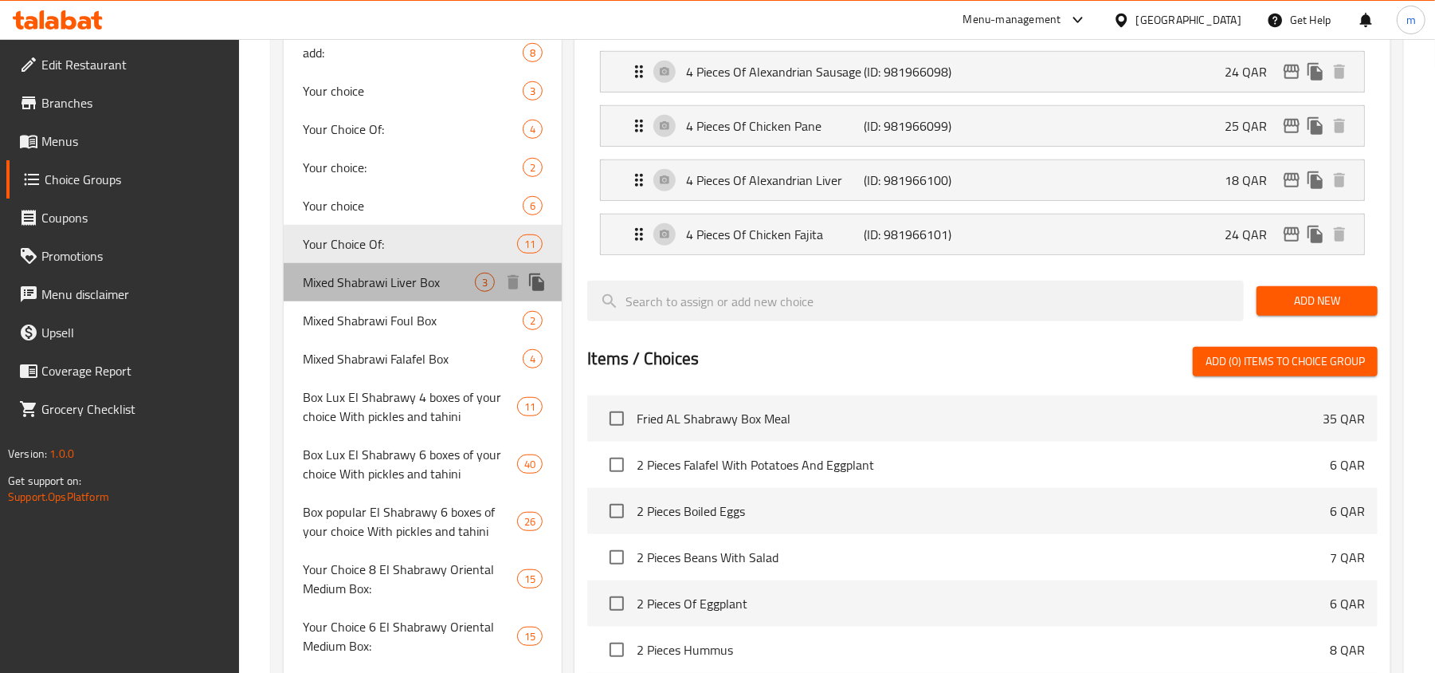
click at [392, 275] on span "Mixed Shabrawi Liver Box" at bounding box center [389, 282] width 172 height 19
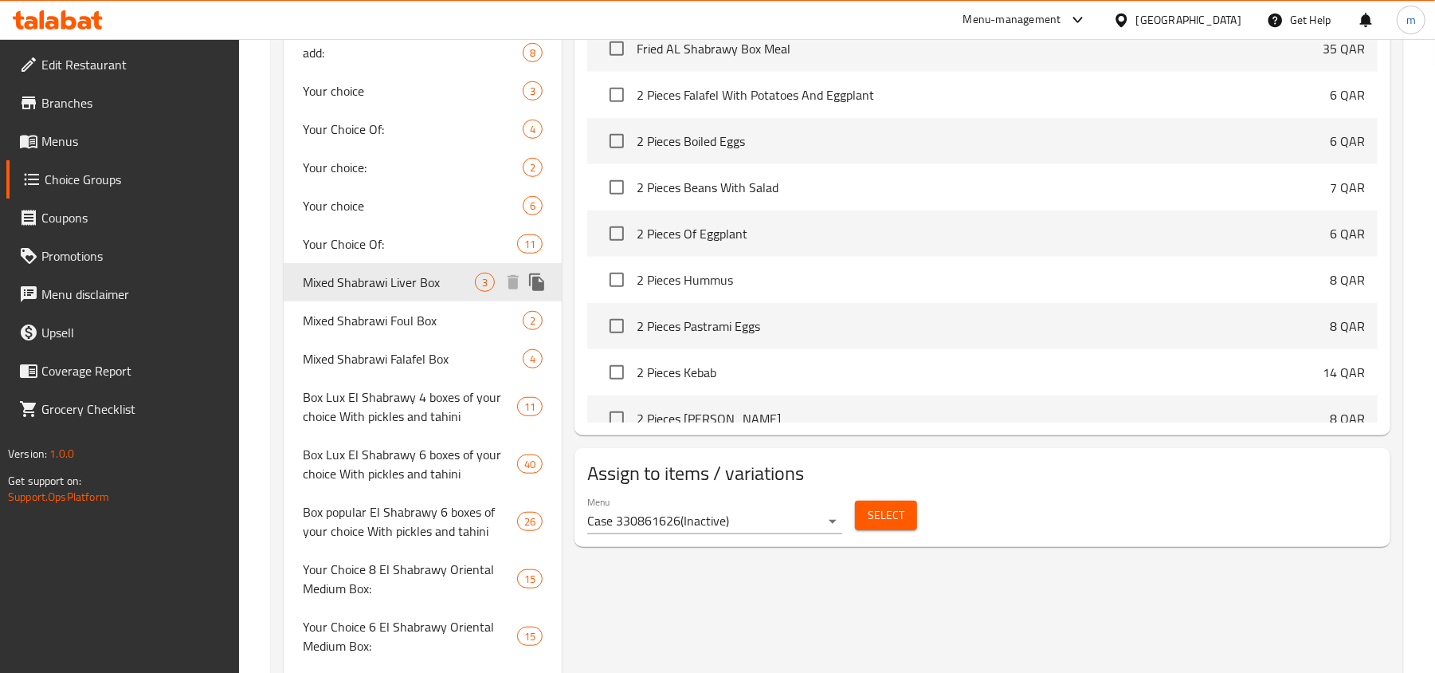
type input "Mixed Shabrawi Liver Box"
type input "بوكس كبد الشبراوي مشكل"
type input "1"
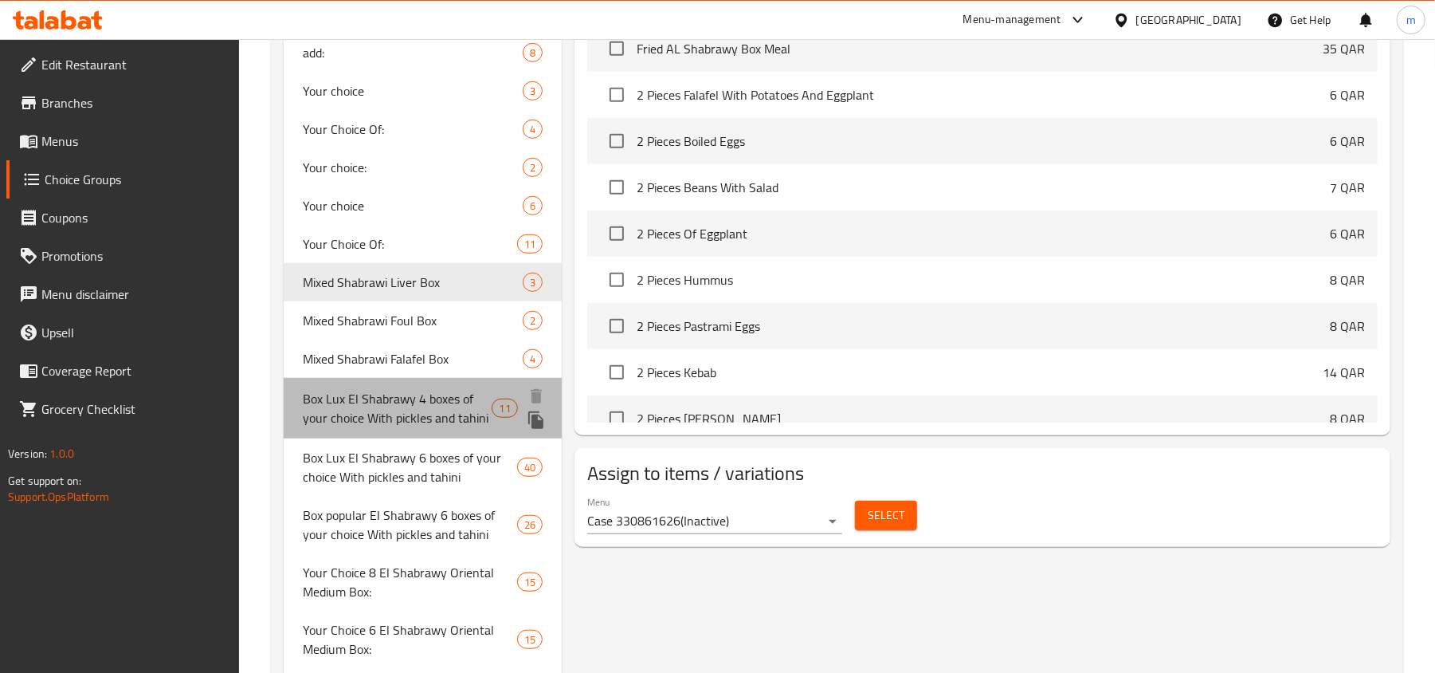
click at [411, 409] on span "Box Lux El Shabrawy 4 boxes of your choice With pickles and tahini" at bounding box center [397, 408] width 189 height 38
type input "Box Lux El Shabrawy 4 boxes of your choice With pickles and tahini"
type input "4"
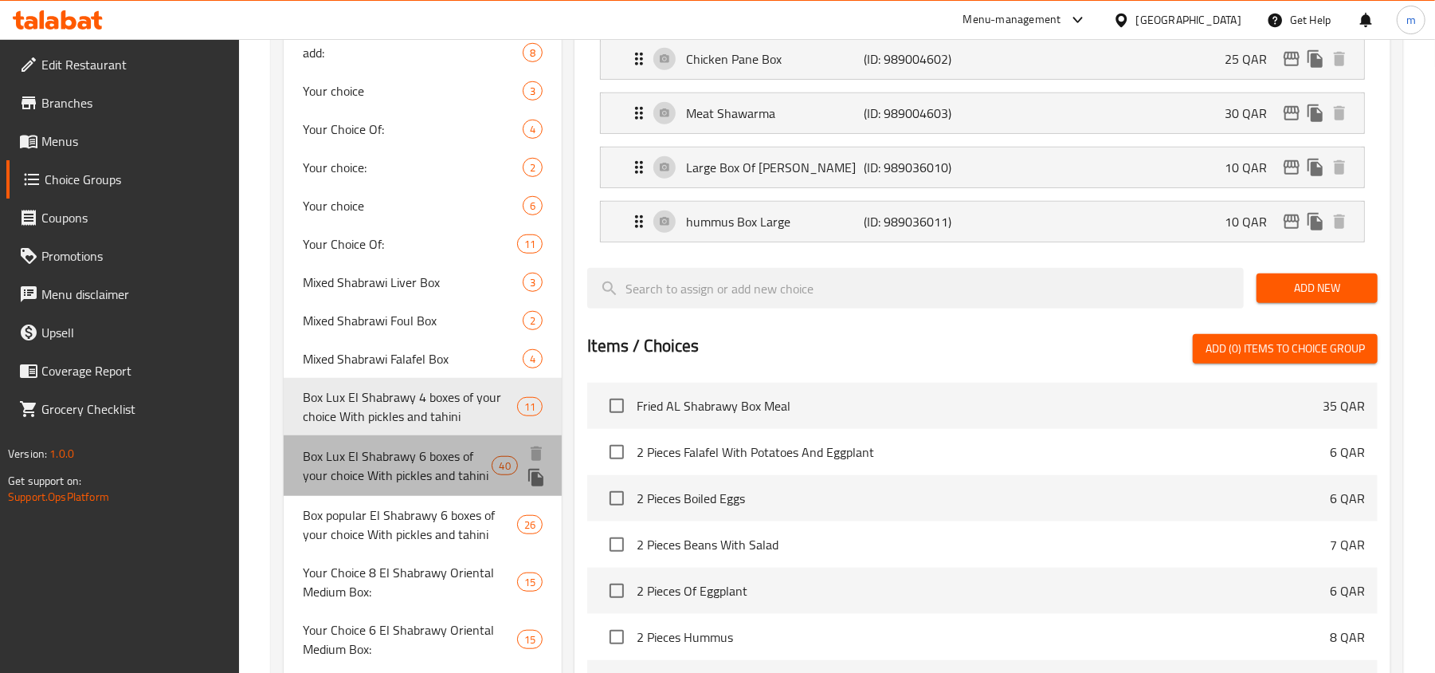
click at [410, 450] on span "Box Lux El Shabrawy 6 boxes of your choice With pickles and tahini" at bounding box center [397, 465] width 189 height 38
type input "Box Lux El Shabrawy 6 boxes of your choice With pickles and tahini"
type input "6"
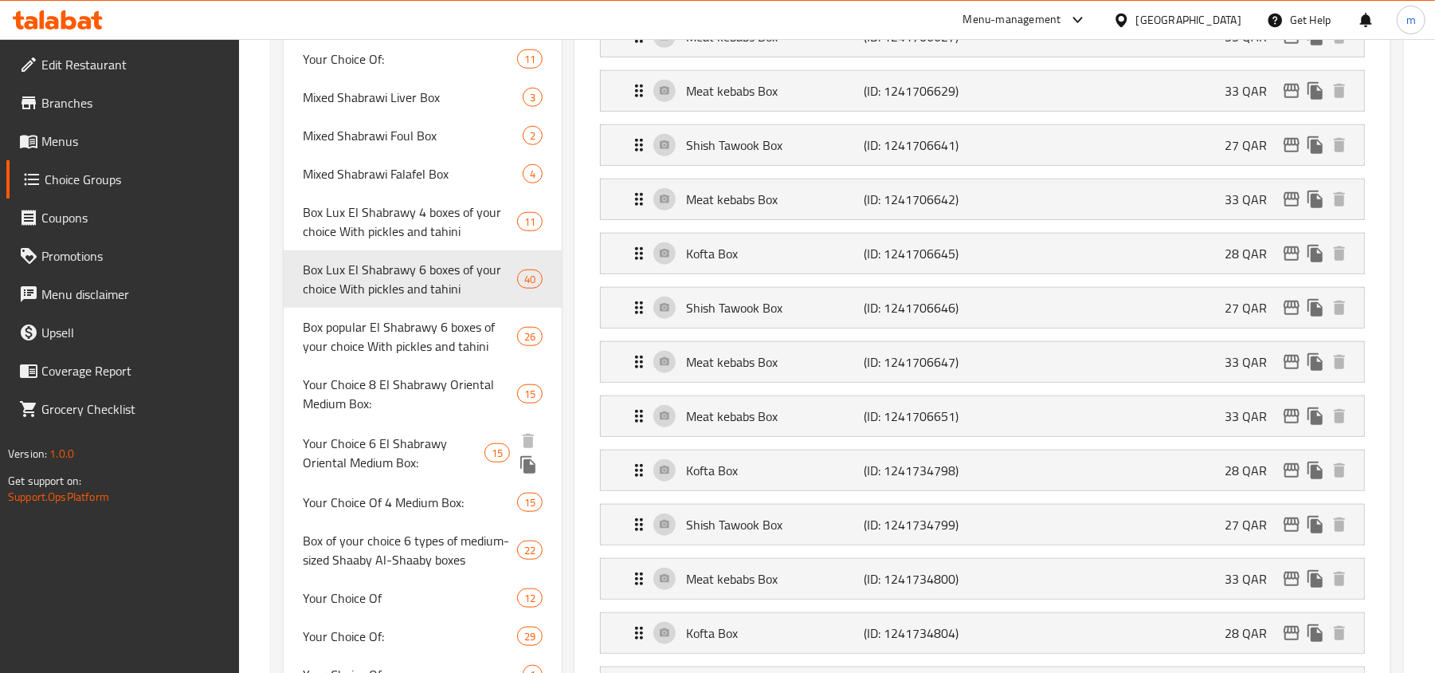
scroll to position [956, 0]
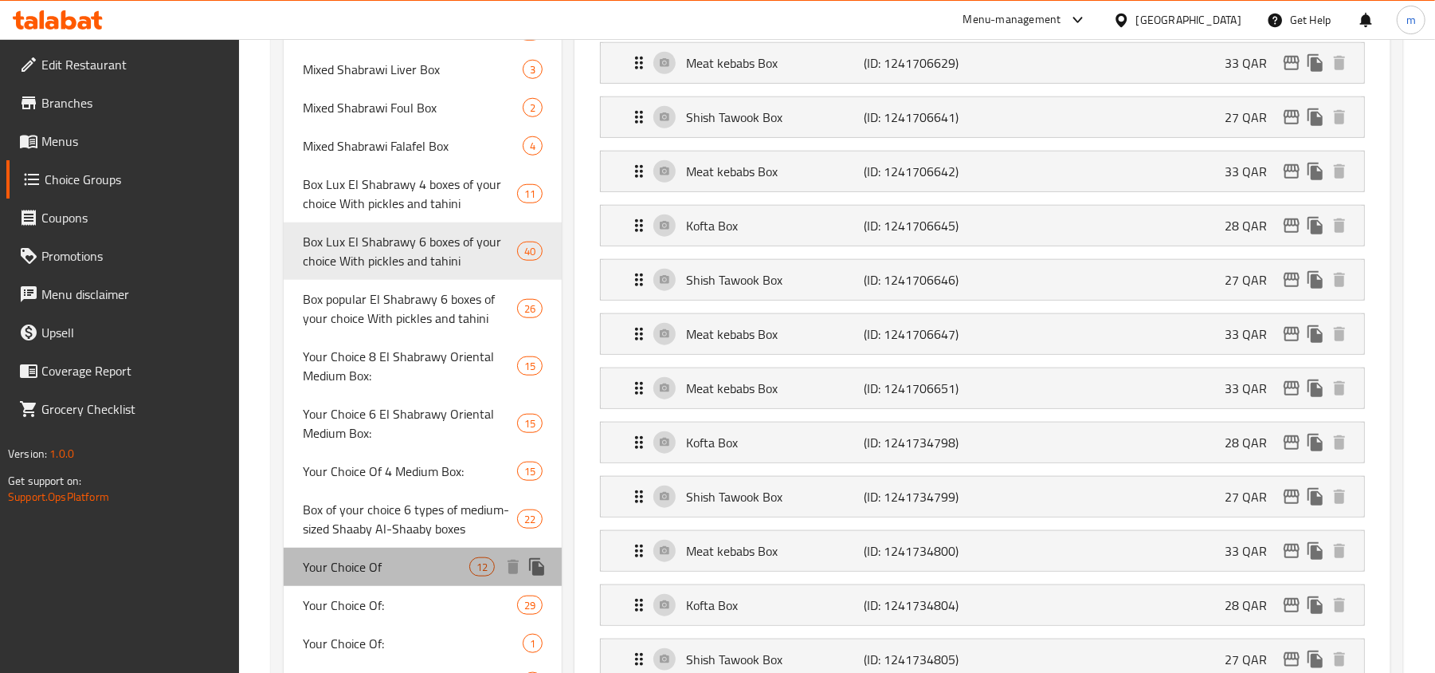
click at [365, 576] on span "Your Choice Of" at bounding box center [386, 566] width 167 height 19
type input "Your Choice Of"
type input "إختيارك من"
type input "4"
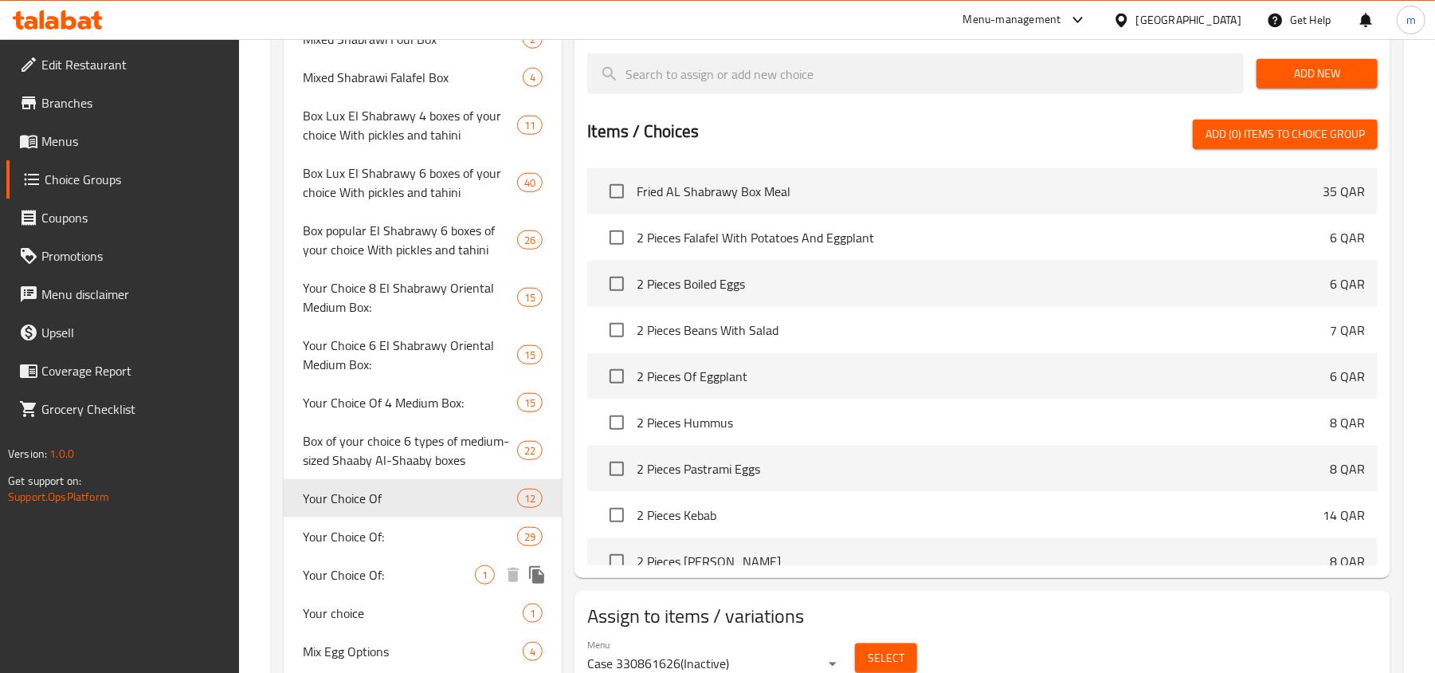
scroll to position [1062, 0]
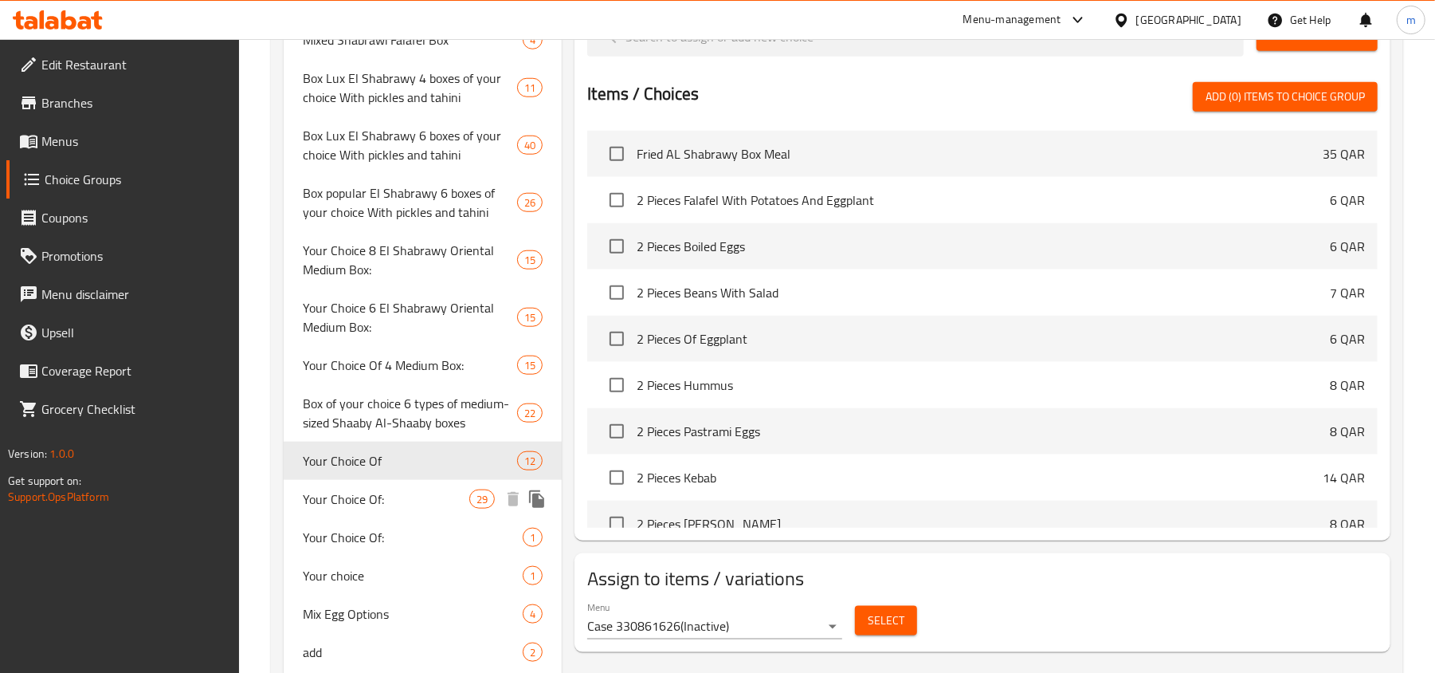
click at [363, 497] on span "Your Choice Of:" at bounding box center [386, 498] width 167 height 19
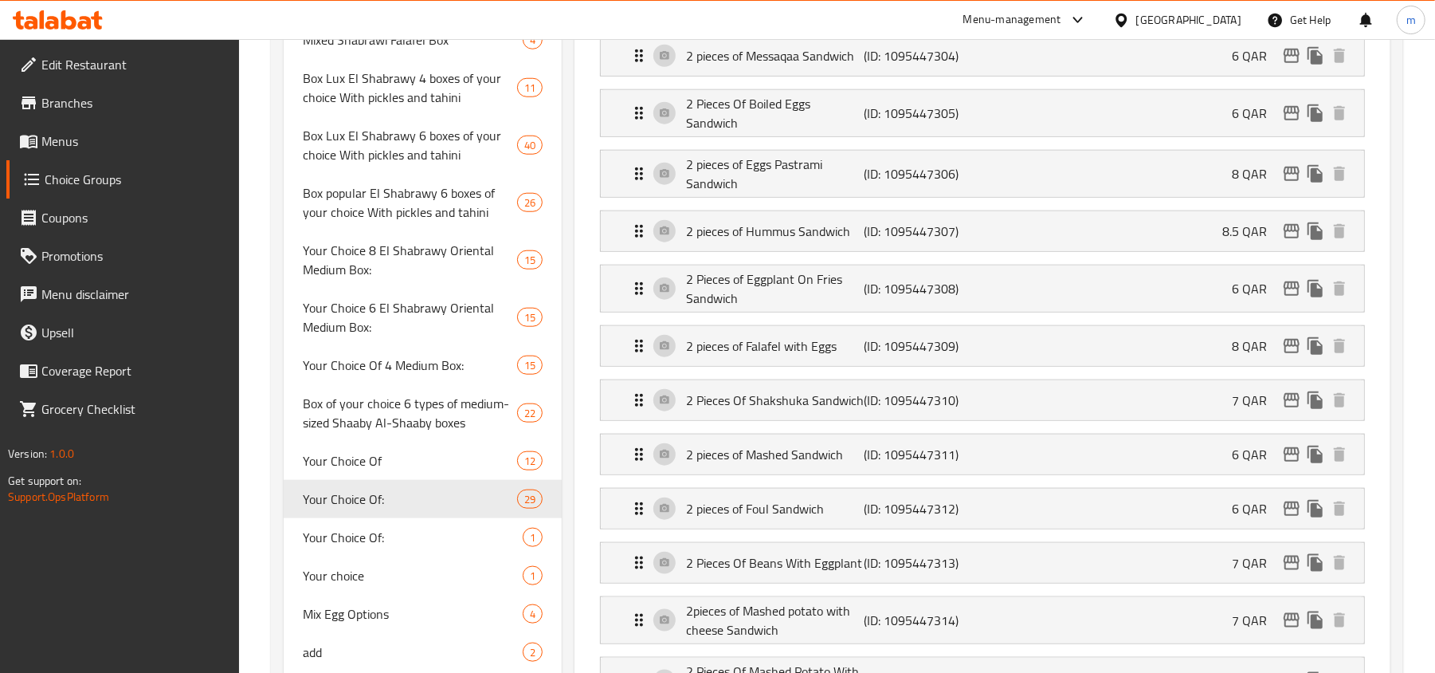
type input "Your Choice Of:"
type input "إختيارك من:"
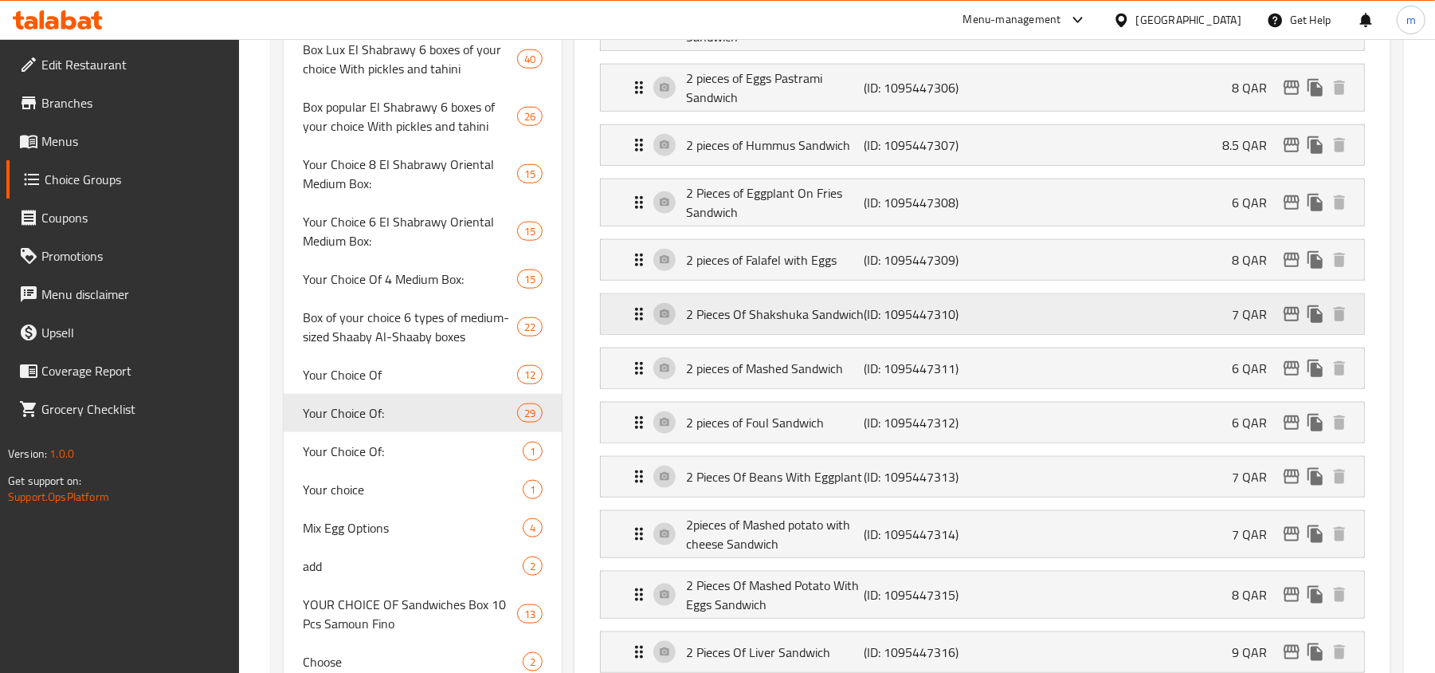
scroll to position [1168, 0]
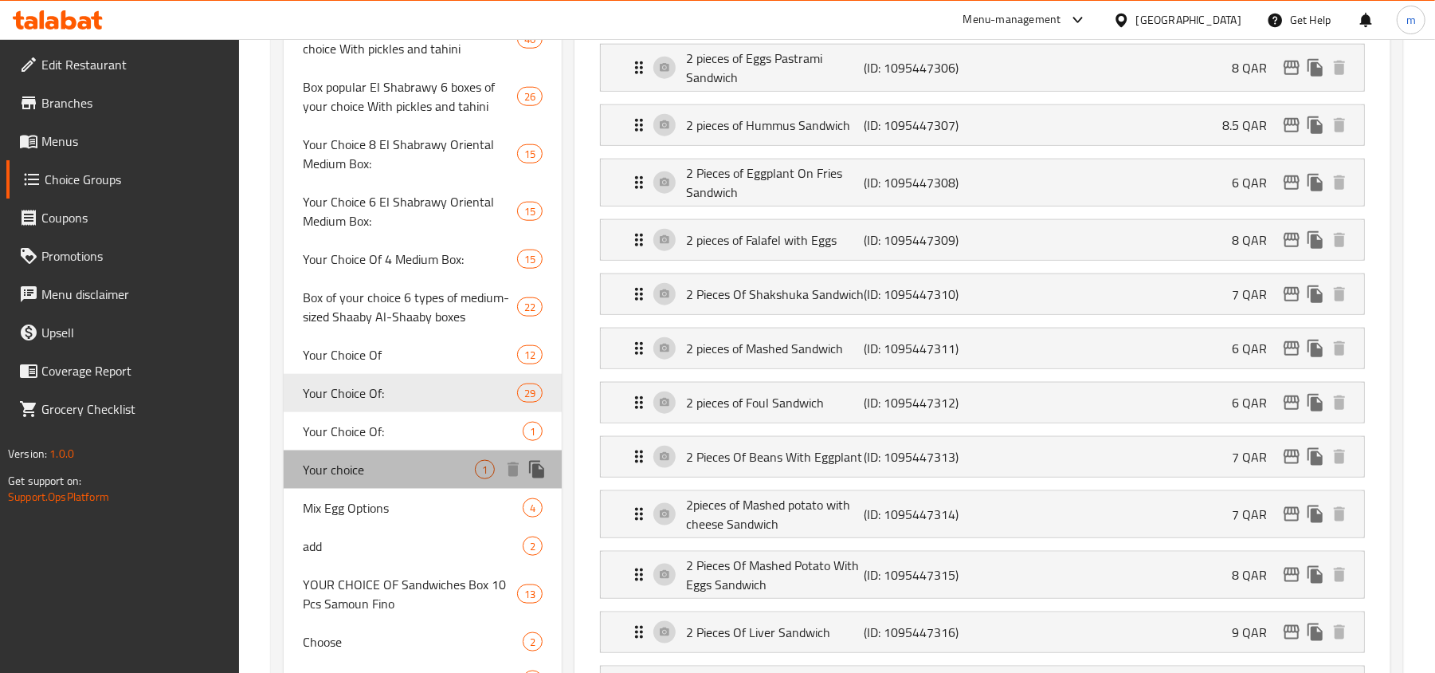
click at [357, 450] on div "Your choice 1" at bounding box center [423, 469] width 278 height 38
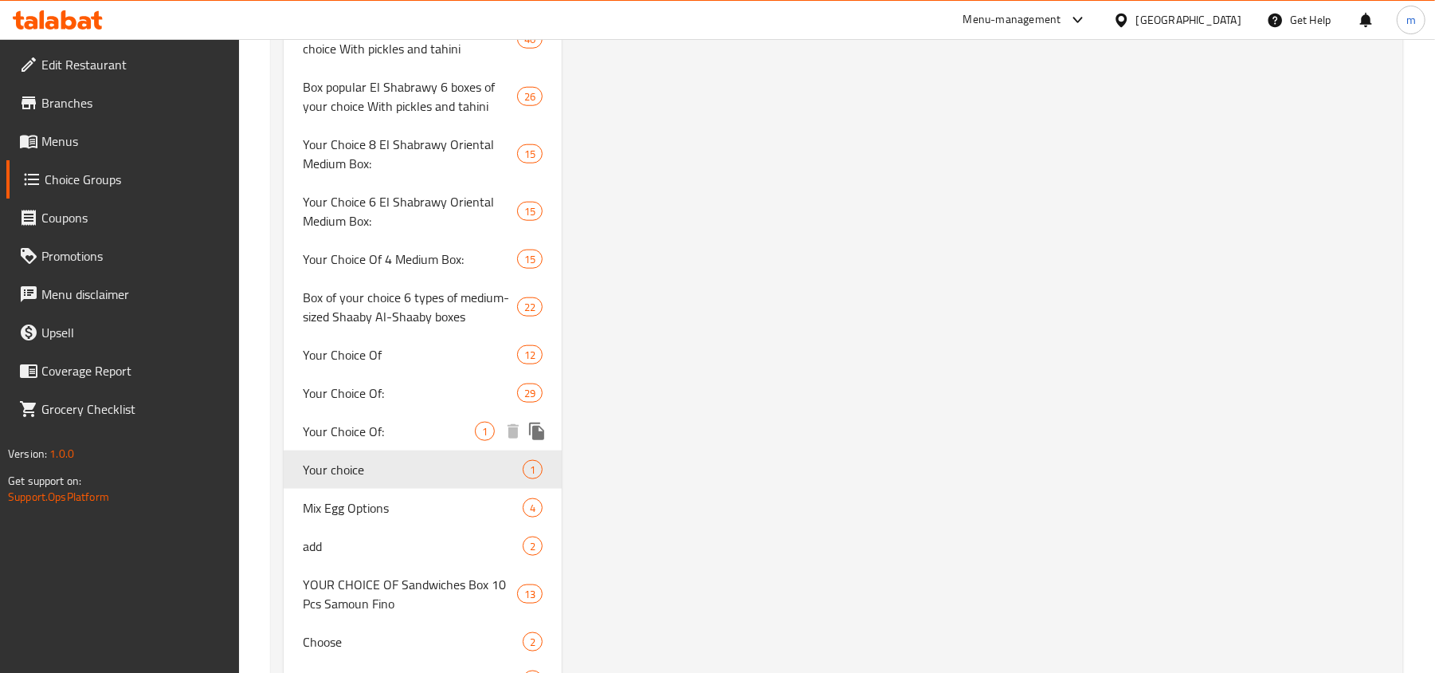
type input "Your choice"
type input "اختيارك"
type input "1"
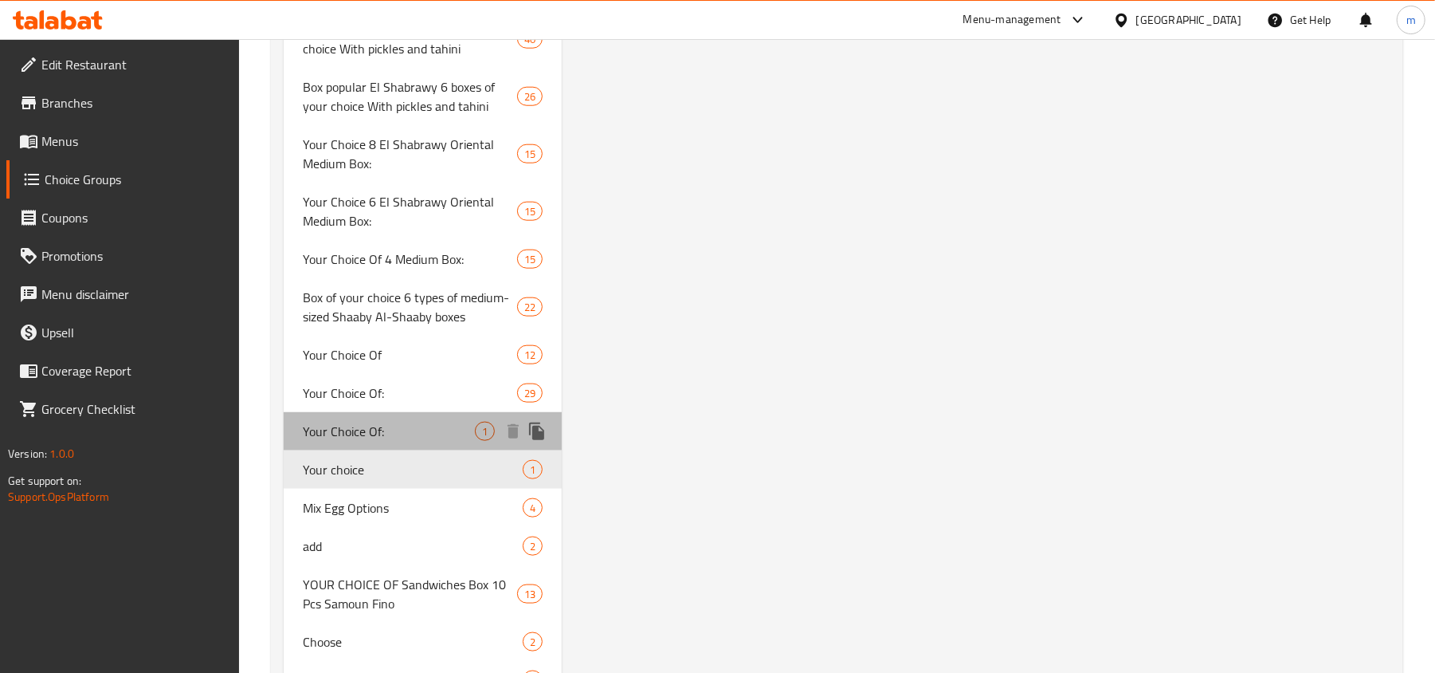
click at [359, 437] on span "Your Choice Of:" at bounding box center [389, 431] width 172 height 19
type input "Your Choice Of:"
type input "إختيارك من:"
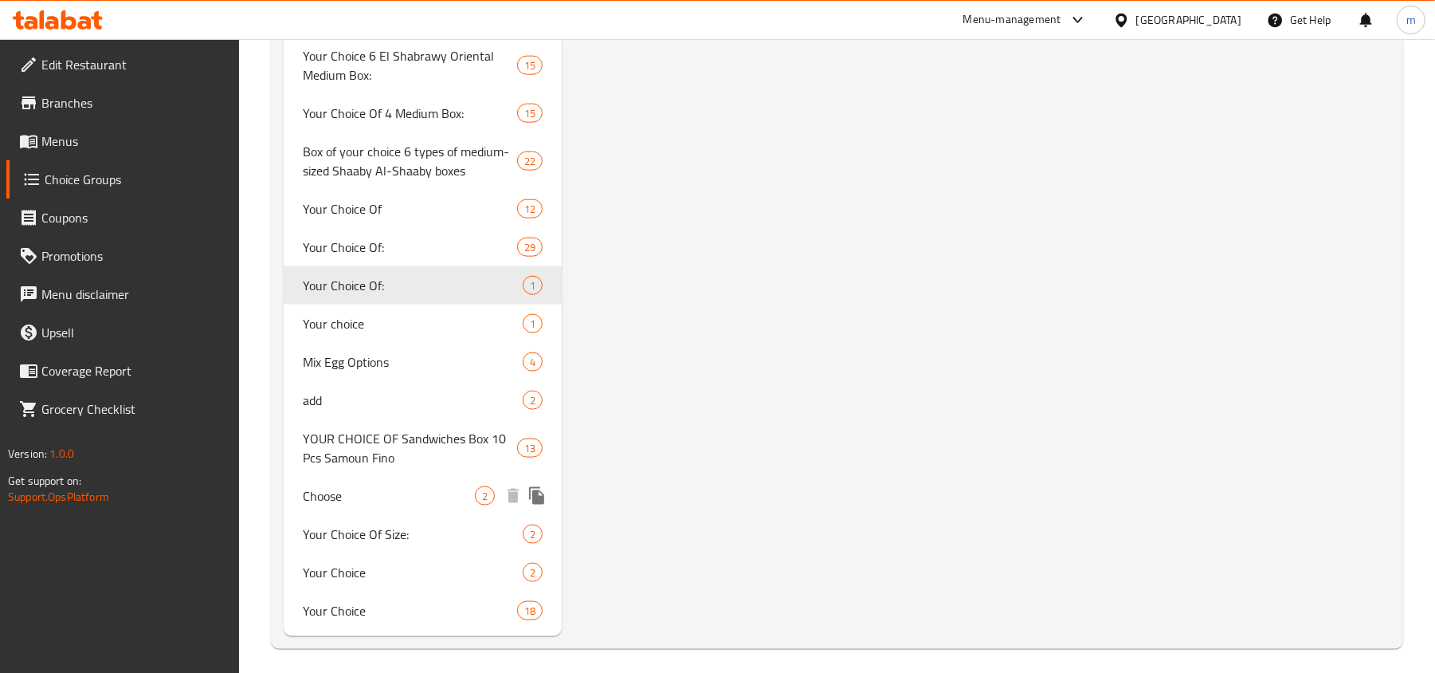
scroll to position [1323, 0]
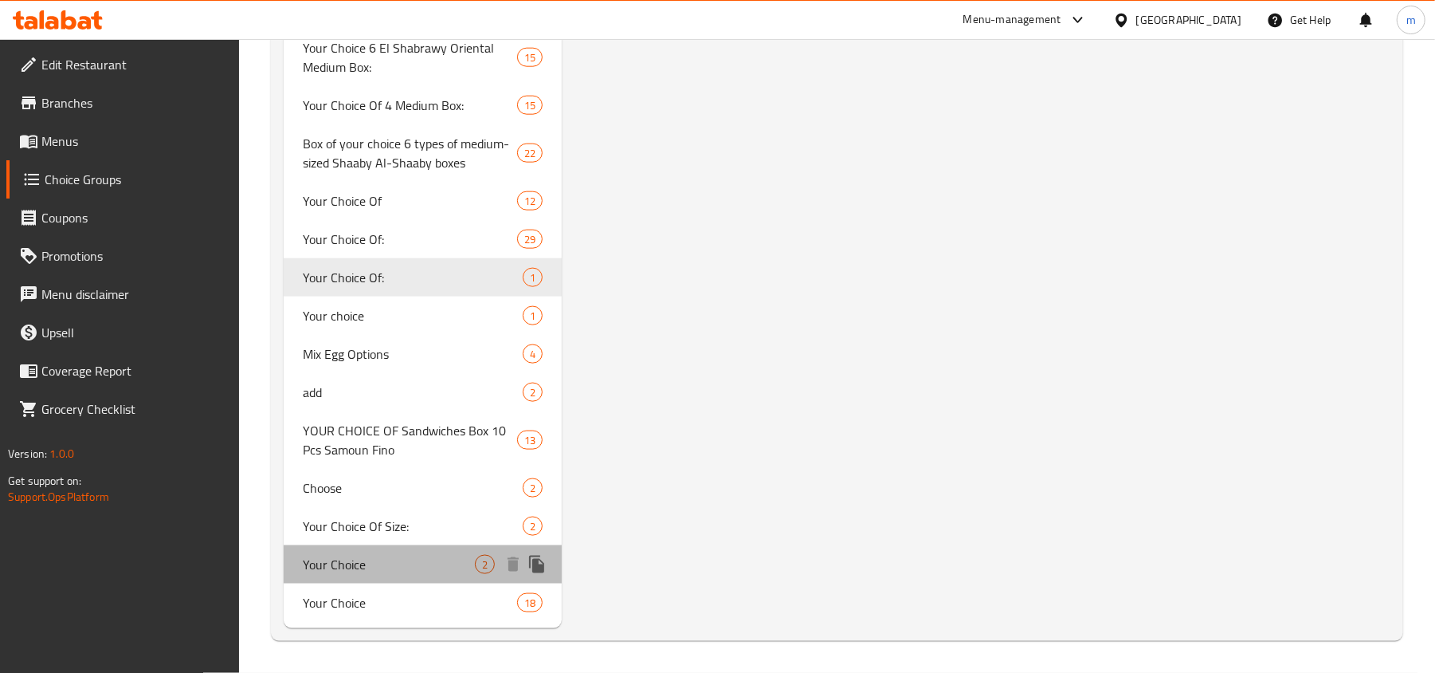
click at [364, 568] on span "Your Choice" at bounding box center [389, 564] width 172 height 19
type input "Your Choice"
type input "اختيارك"
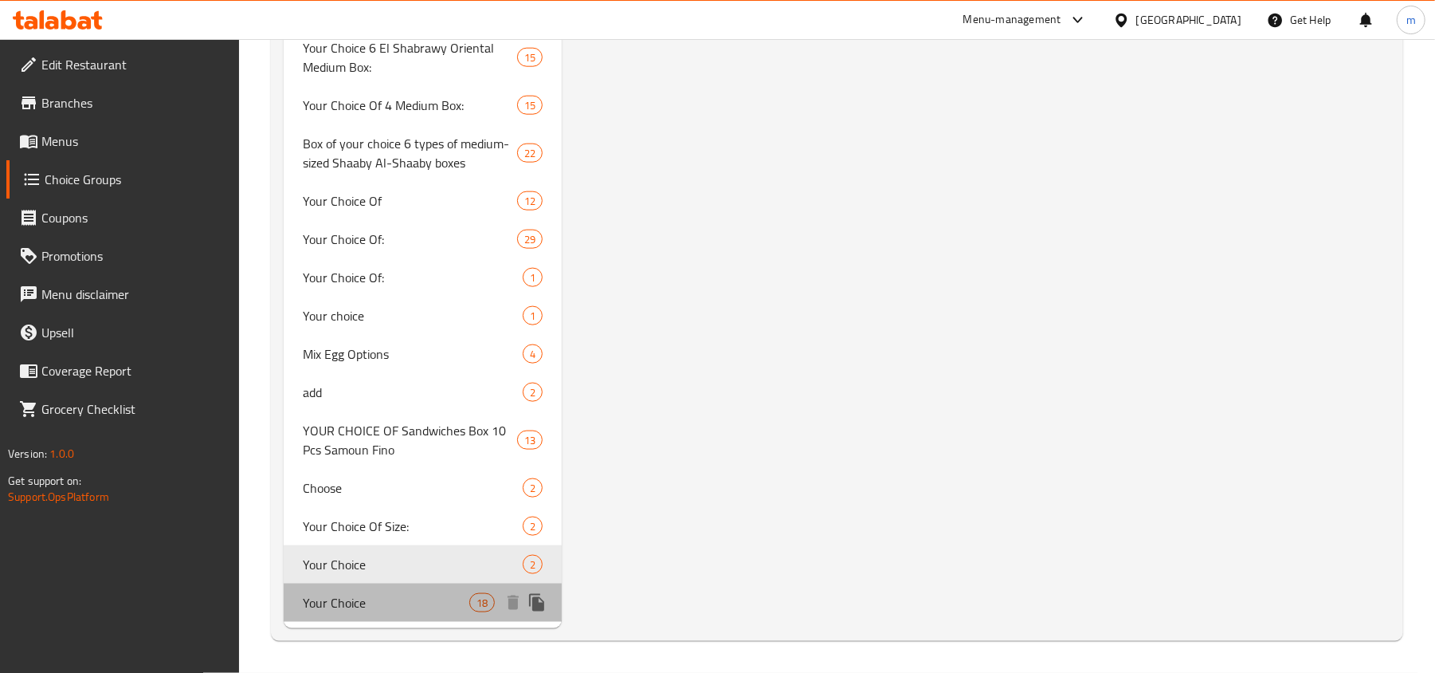
click at [382, 603] on span "Your Choice" at bounding box center [386, 602] width 167 height 19
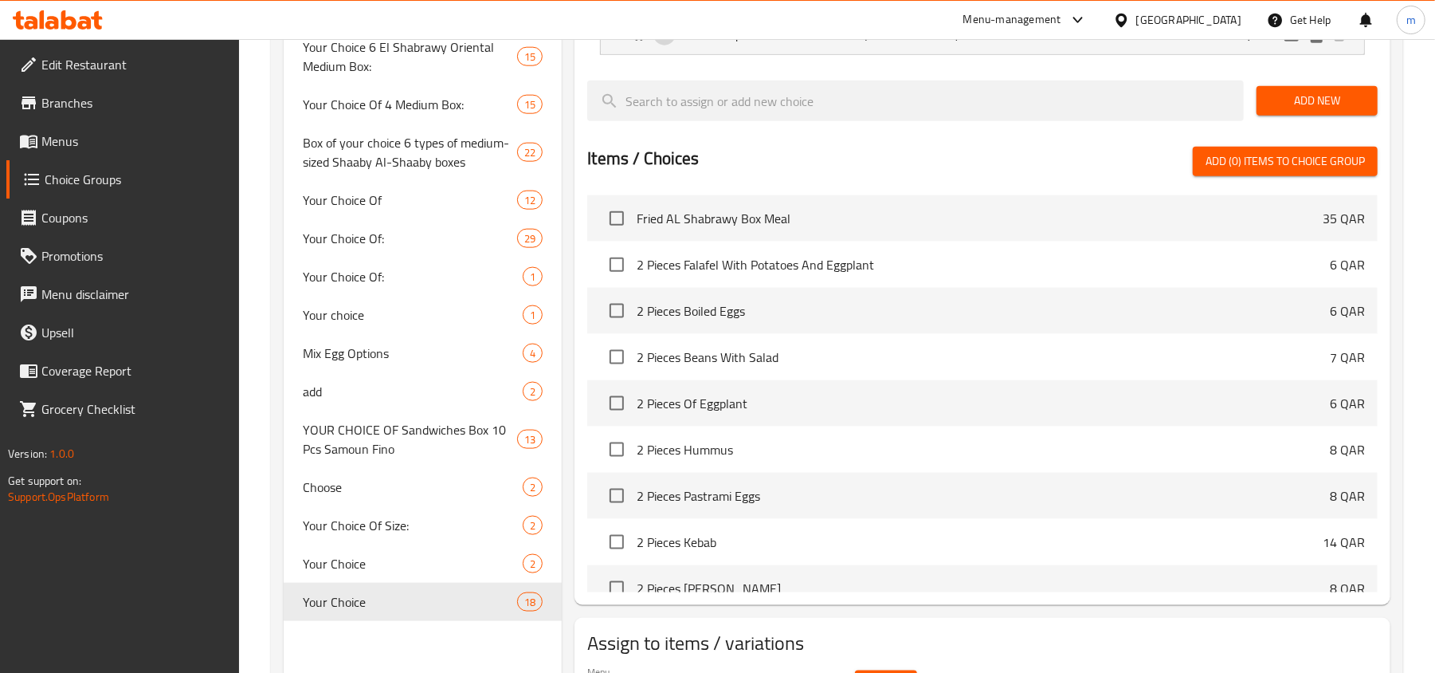
type input "Your Choice"
type input "اختيارات"
type input "5"
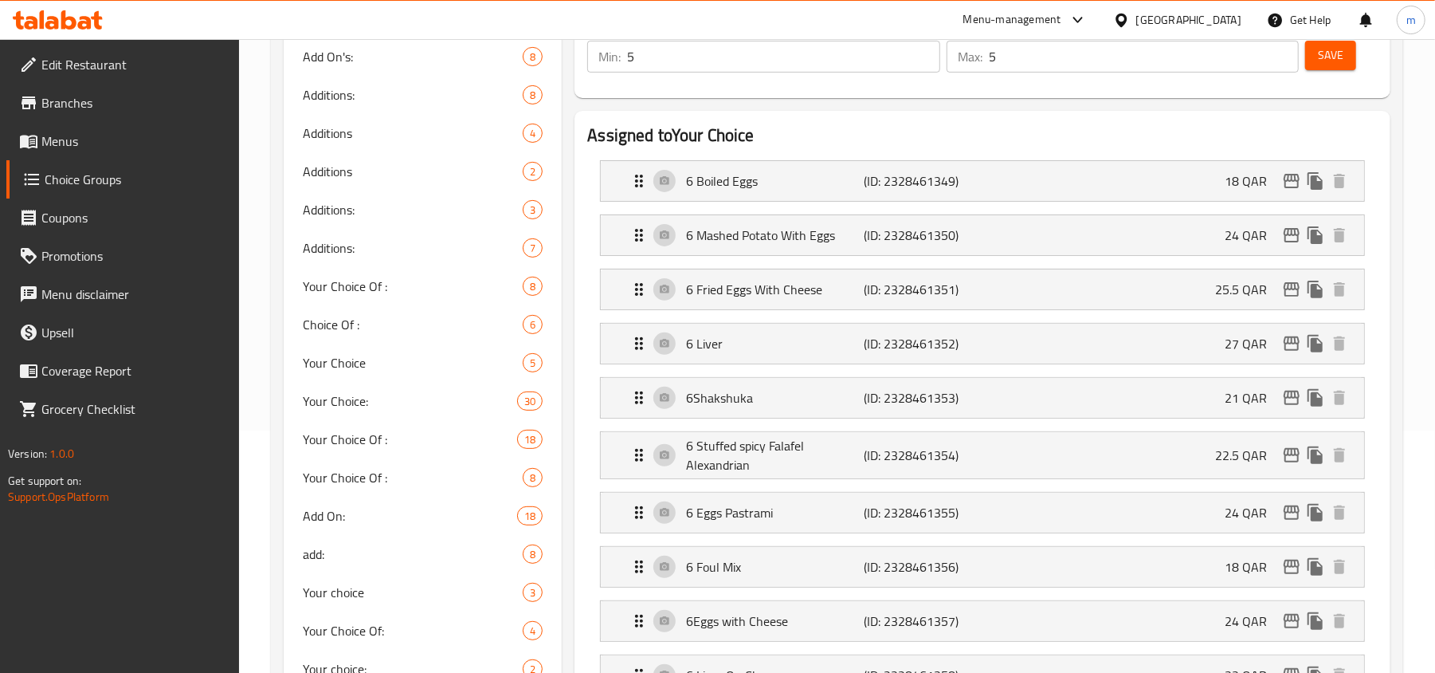
scroll to position [0, 0]
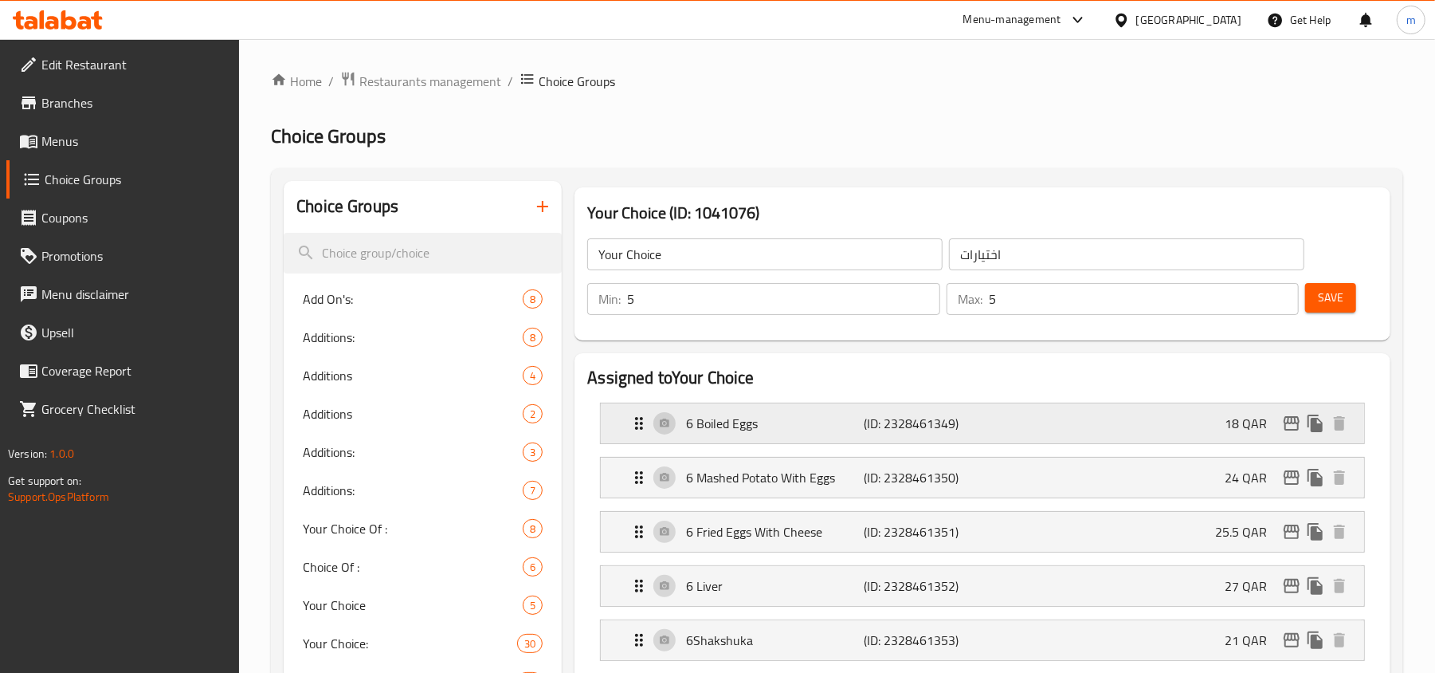
click at [806, 422] on p "6 Boiled Eggs" at bounding box center [775, 423] width 178 height 19
